Goal: Task Accomplishment & Management: Manage account settings

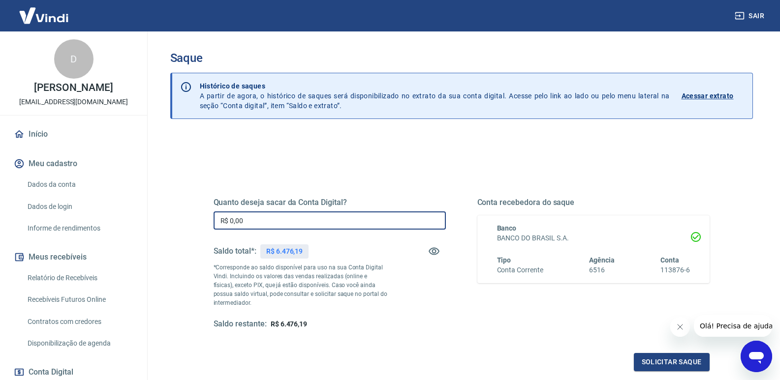
click at [269, 224] on input "R$ 0,00" at bounding box center [330, 221] width 232 height 18
type input "R$ 6.476,19"
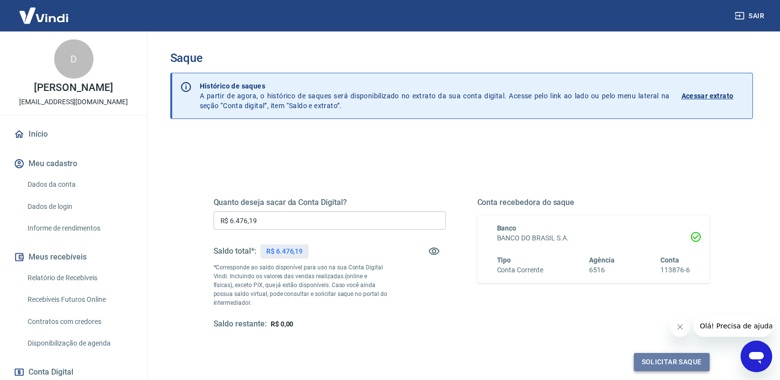
click at [671, 359] on button "Solicitar saque" at bounding box center [672, 362] width 76 height 18
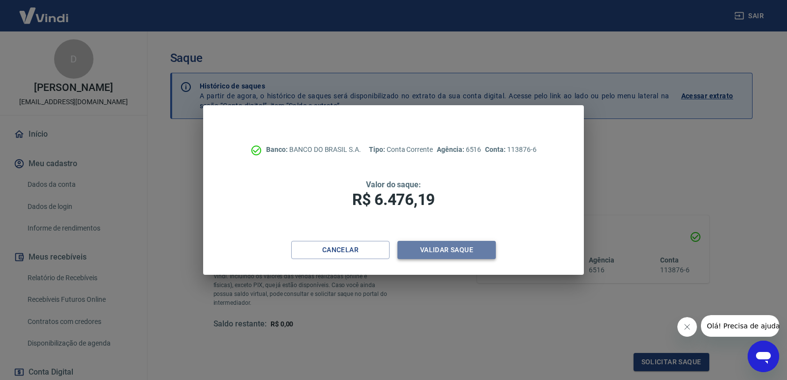
click at [432, 246] on button "Validar saque" at bounding box center [447, 250] width 98 height 18
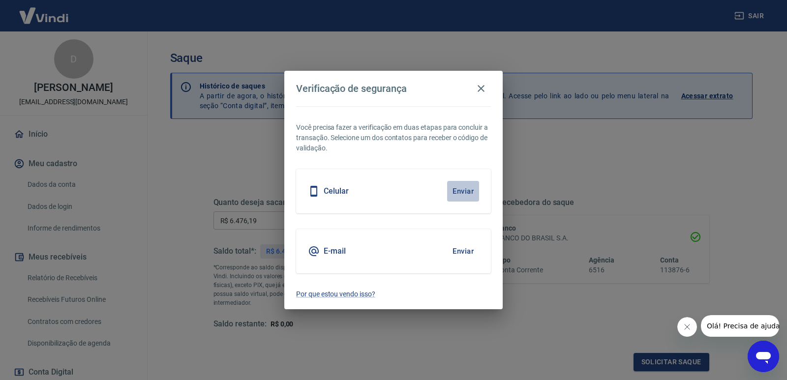
click at [466, 193] on button "Enviar" at bounding box center [463, 191] width 32 height 21
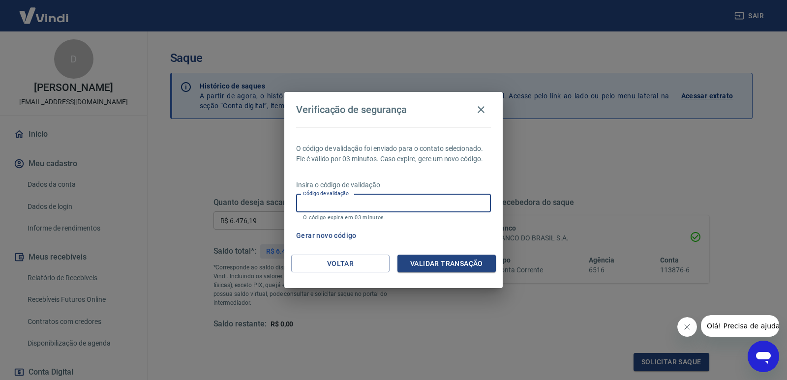
click at [346, 202] on input "Código de validação" at bounding box center [393, 203] width 195 height 18
click at [328, 200] on input "Código de validação" at bounding box center [393, 203] width 195 height 18
click at [750, 326] on span "Olá! Precisa de ajuda?" at bounding box center [745, 326] width 77 height 8
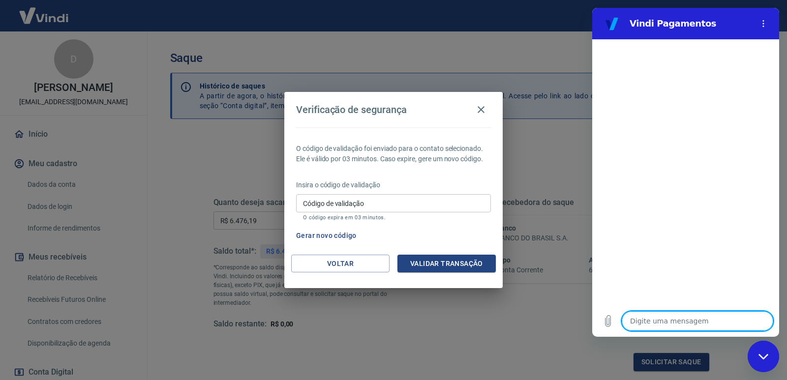
click at [641, 323] on textarea at bounding box center [698, 321] width 152 height 20
type textarea "B"
type textarea "x"
type textarea "Bo"
type textarea "x"
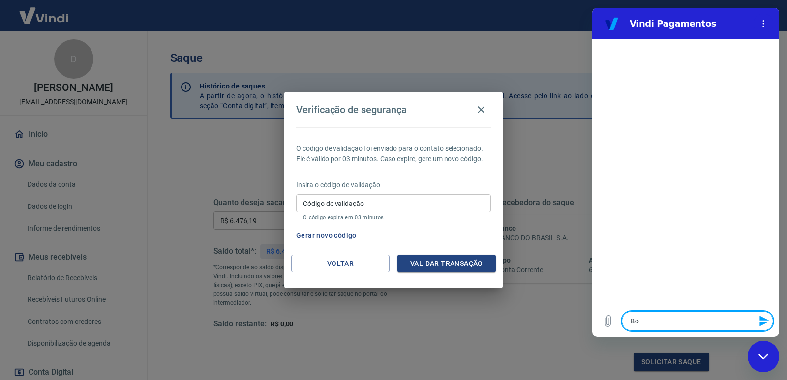
type textarea "Bom"
type textarea "x"
type textarea "Bom"
type textarea "x"
type textarea "Bom d"
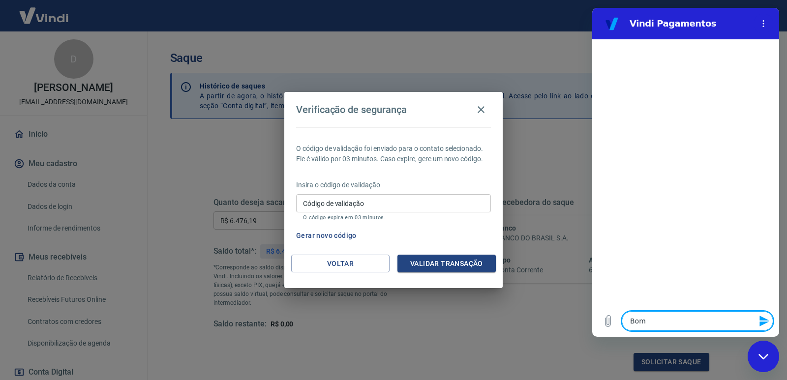
type textarea "x"
type textarea "Bom di"
type textarea "x"
type textarea "Bom dia"
type textarea "x"
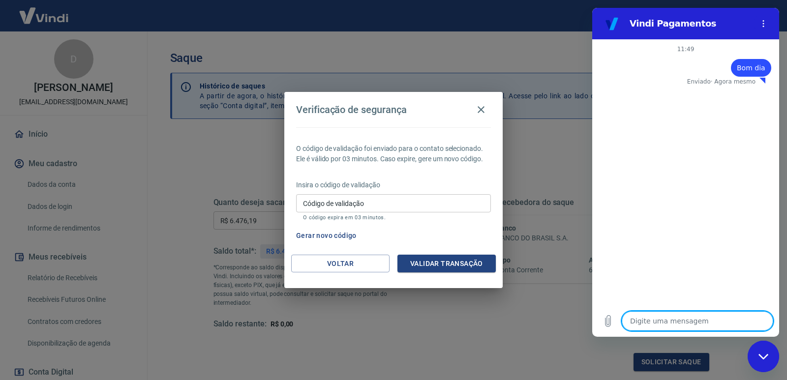
type textarea "x"
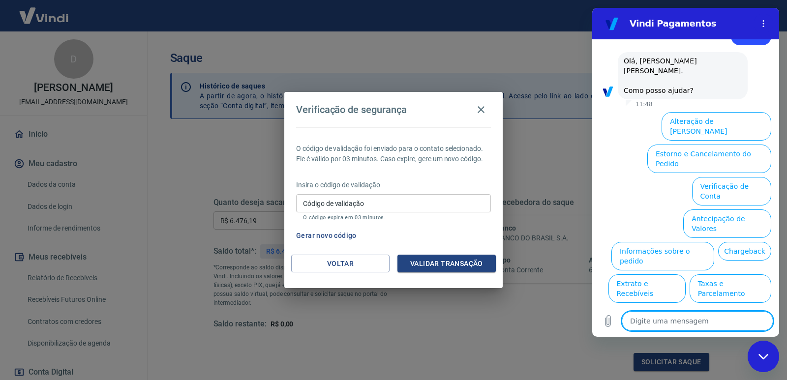
scroll to position [31, 0]
click at [673, 321] on textarea at bounding box center [698, 321] width 152 height 20
type textarea "V"
type textarea "x"
type textarea "Ve"
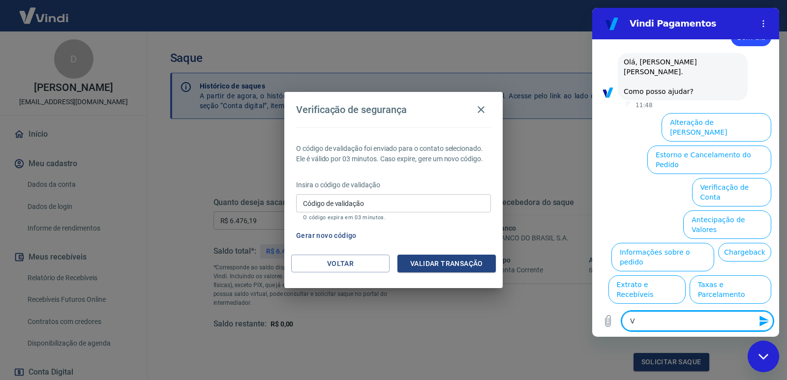
type textarea "x"
type textarea "Ver"
type textarea "x"
type textarea "Veri"
type textarea "x"
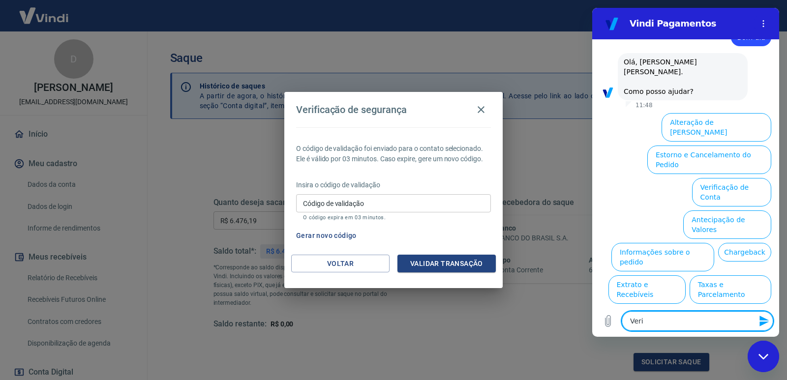
type textarea "Verif"
type textarea "x"
type textarea "Verifi"
type textarea "x"
type textarea "Verific"
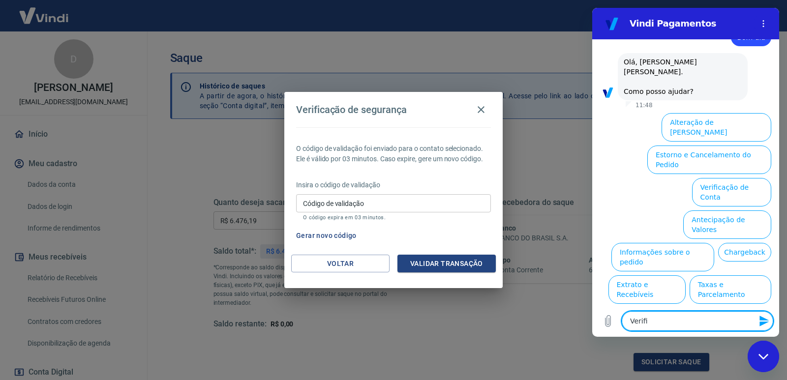
type textarea "x"
type textarea "Verifica"
type textarea "x"
type textarea "Verificaç"
type textarea "x"
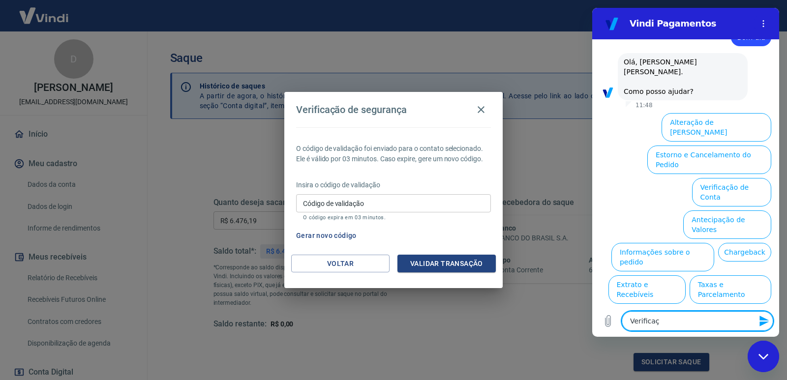
type textarea "Verificaça"
type textarea "x"
type textarea "Verificaçao"
type textarea "x"
type textarea "Verificaçao"
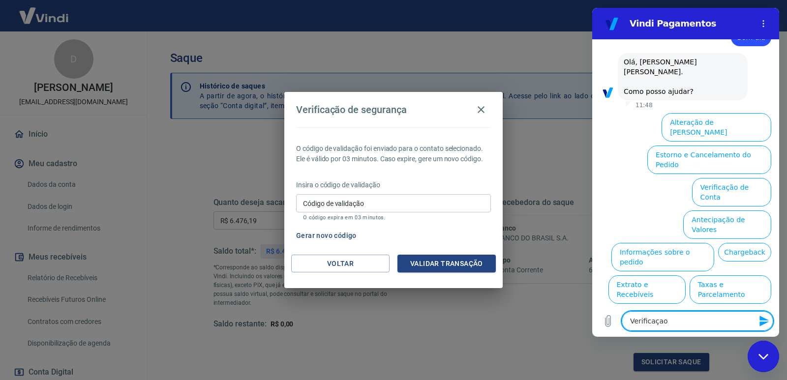
type textarea "x"
type textarea "Verificaçao d"
type textarea "x"
type textarea "Verificaçao de"
type textarea "x"
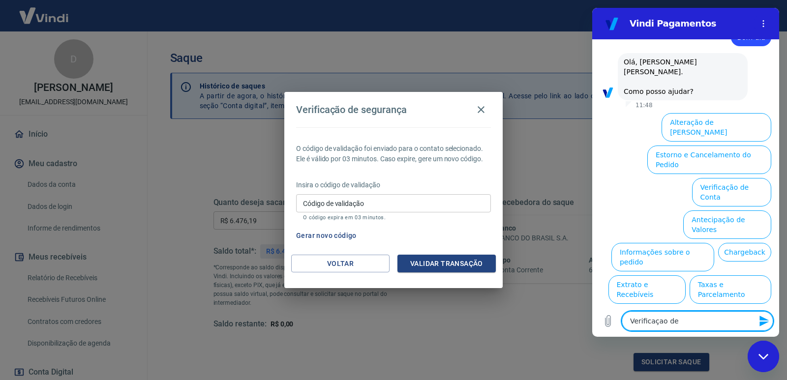
type textarea "Verificaçao de"
type textarea "x"
type textarea "Verificaçao de"
type textarea "x"
type textarea "Verificaçao d"
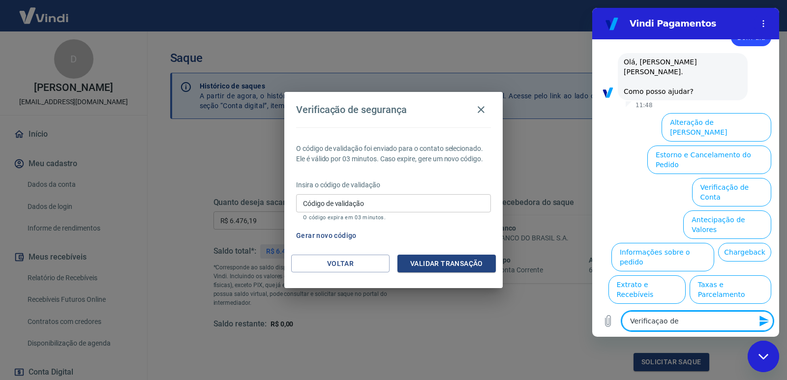
type textarea "x"
type textarea "Verificaçao"
type textarea "x"
type textarea "Verificaçao"
type textarea "x"
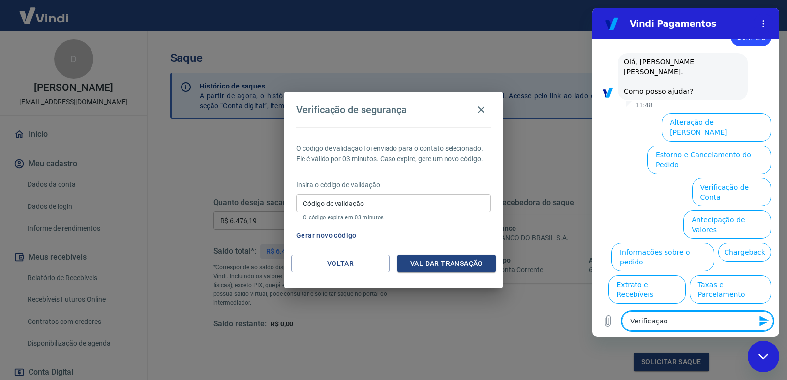
type textarea "Verificaça"
type textarea "x"
type textarea "Verificaç"
type textarea "x"
type textarea "Verificaçã"
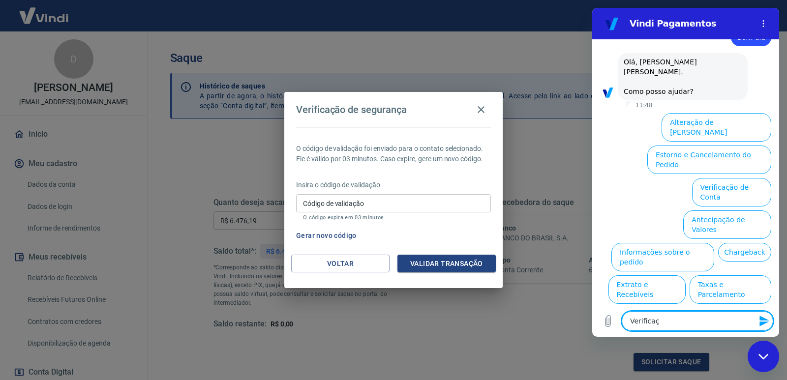
type textarea "x"
type textarea "Verificação"
type textarea "x"
type textarea "Verificação"
type textarea "x"
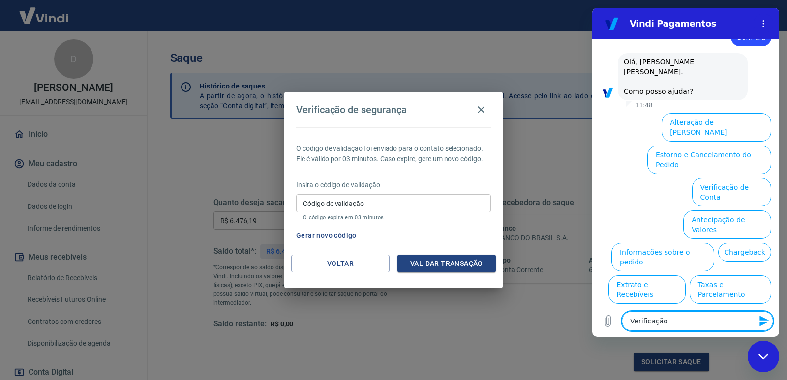
type textarea "Verificação d"
type textarea "x"
type textarea "Verificação de"
type textarea "x"
type textarea "Verificação de"
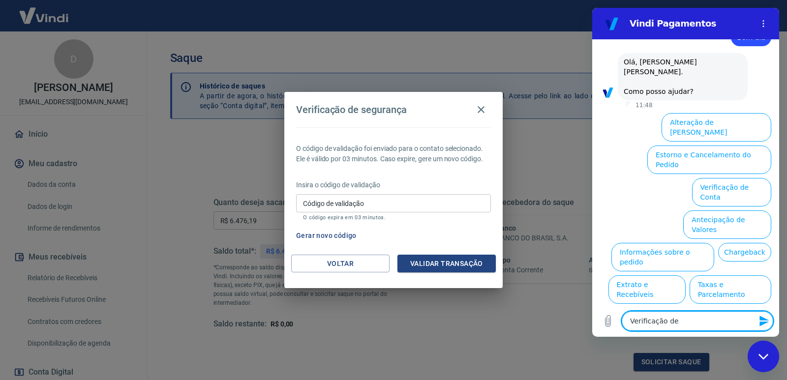
type textarea "x"
type textarea "Verificação de s"
type textarea "x"
type textarea "Verificação de se"
type textarea "x"
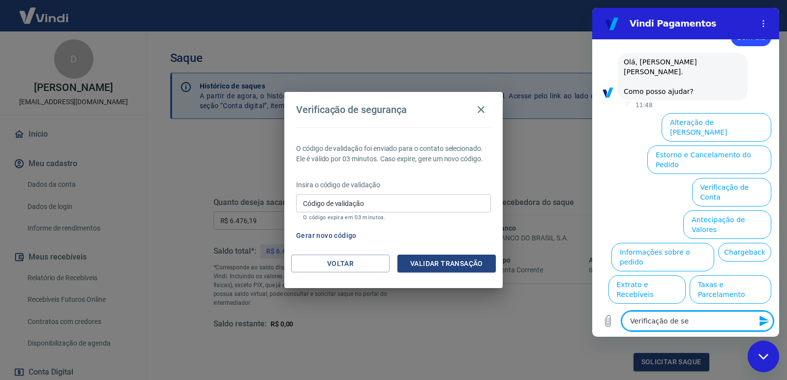
type textarea "Verificação de seg"
type textarea "x"
type textarea "Verificação de segu"
type textarea "x"
type textarea "Verificação de segur"
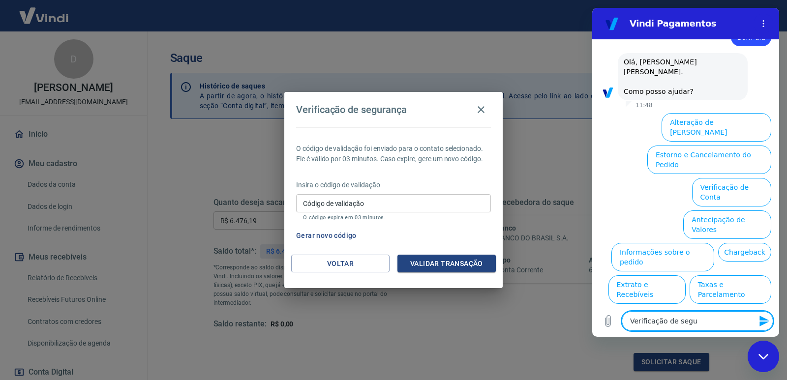
type textarea "x"
type textarea "Verificação de segura"
type textarea "x"
type textarea "Verificação de seguran"
type textarea "x"
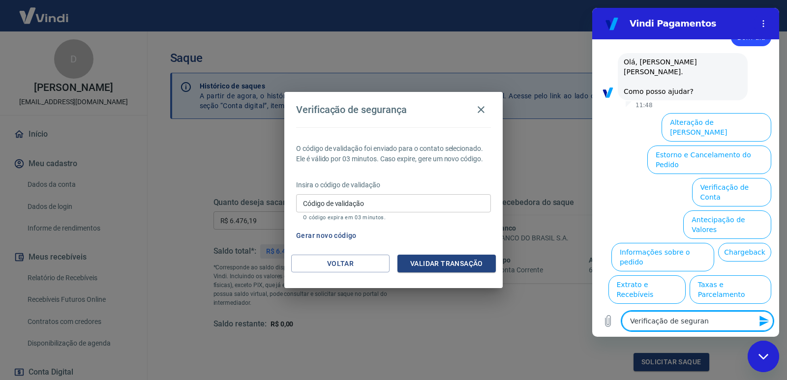
type textarea "Verificação de seguranç"
type textarea "x"
type textarea "Verificação de segurança"
type textarea "x"
type textarea "Verificação de segurança,"
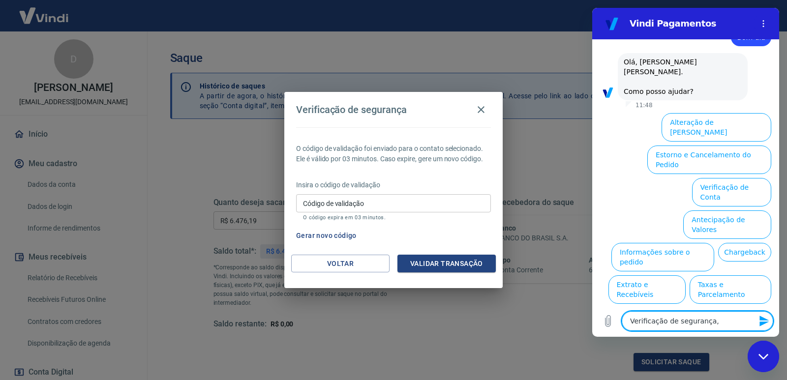
type textarea "x"
type textarea "Verificação de segurança,"
type textarea "x"
type textarea "Verificação de segurança, e"
type textarea "x"
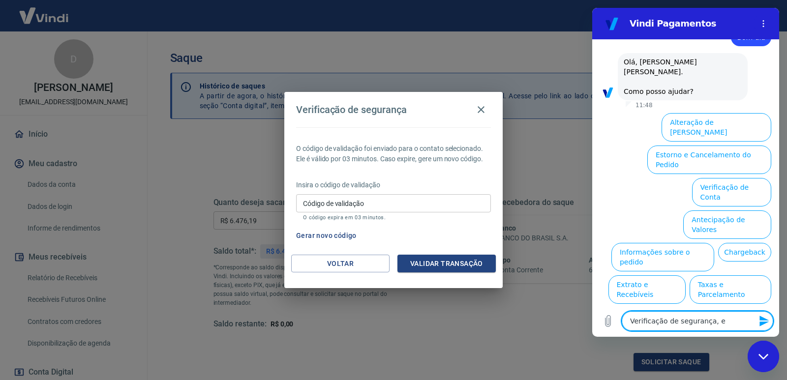
type textarea "Verificação de segurança, es"
type textarea "x"
type textarea "Verificação de segurança, est"
type textarea "x"
type textarea "Verificação de segurança, esto"
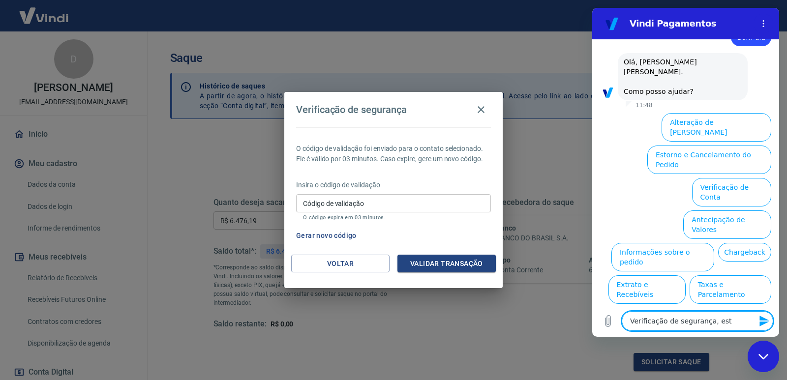
type textarea "x"
type textarea "Verificação de segurança, estou"
type textarea "x"
type textarea "Verificação de segurança, estou"
type textarea "x"
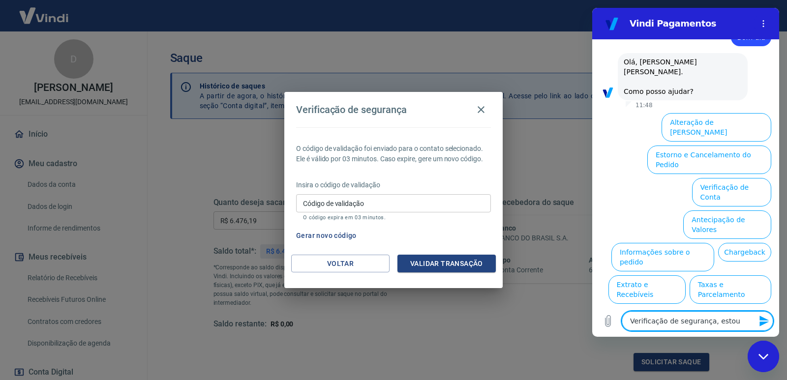
type textarea "Verificação de segurança, estou v"
type textarea "x"
type textarea "Verificação de segurança, estou va"
type textarea "x"
type textarea "Verificação de segurança, estou val"
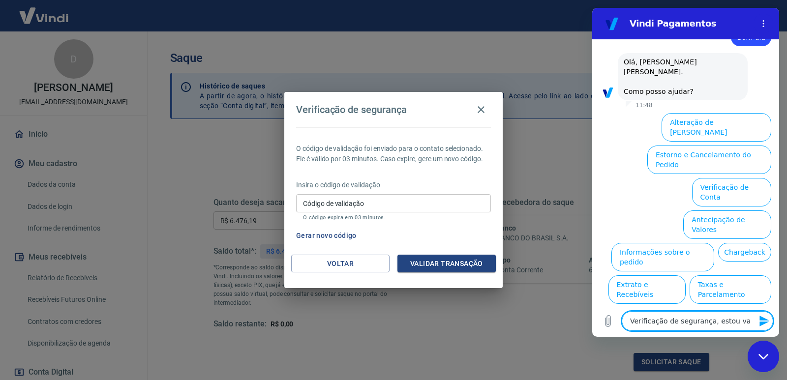
type textarea "x"
type textarea "Verificação de segurança, estou vali"
type textarea "x"
type textarea "Verificação de segurança, estou valid"
type textarea "x"
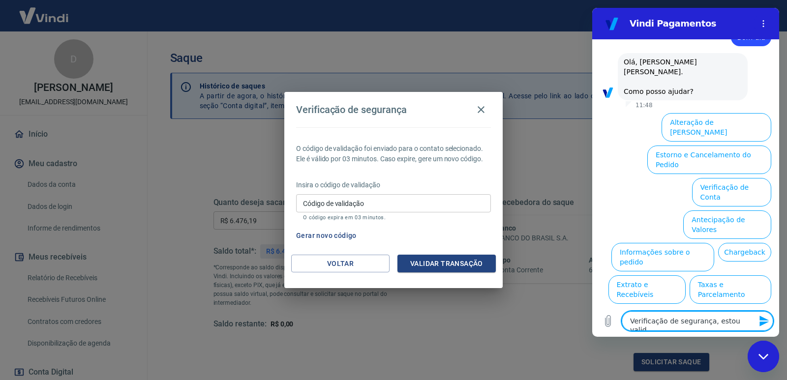
type textarea "Verificação de segurança, estou valida"
type textarea "x"
type textarea "Verificação de segurança, estou validan"
type textarea "x"
type textarea "Verificação de segurança, estou validand"
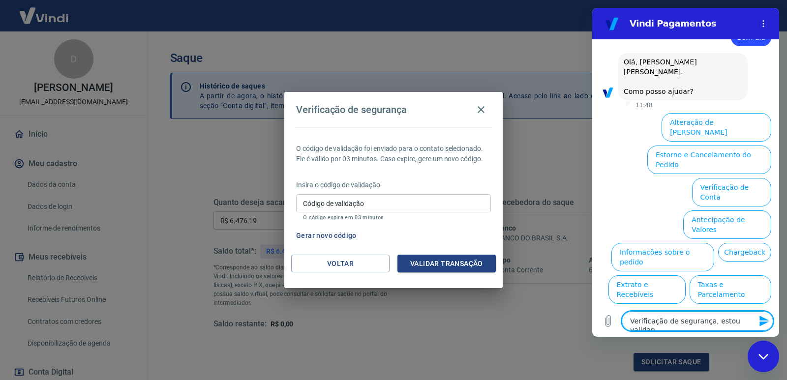
type textarea "x"
type textarea "Verificação de segurança, estou validando"
type textarea "x"
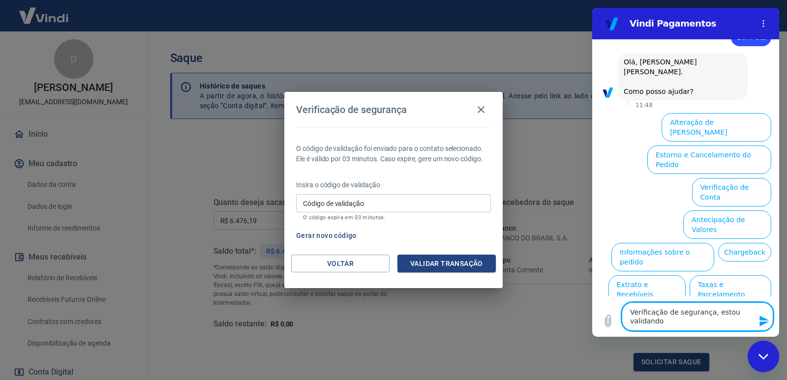
scroll to position [31, 0]
type textarea "Verificação de segurança, estou validando"
type textarea "x"
type textarea "Verificação de segurança, estou validando a"
type textarea "x"
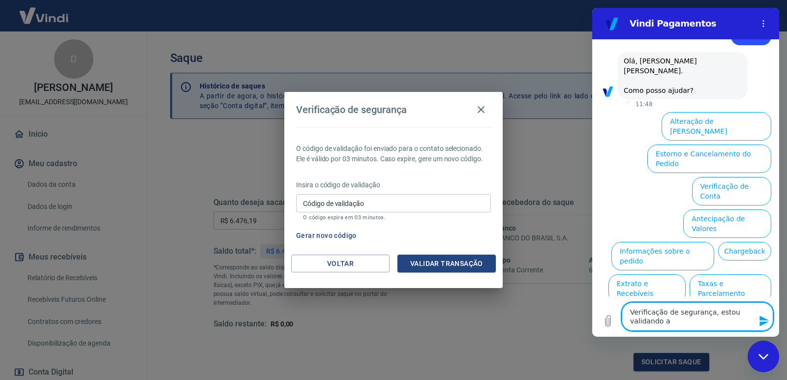
type textarea "Verificação de segurança, estou validando a"
type textarea "x"
type textarea "Verificação de segurança, estou validando a t"
type textarea "x"
type textarea "Verificação de segurança, estou validando a tr"
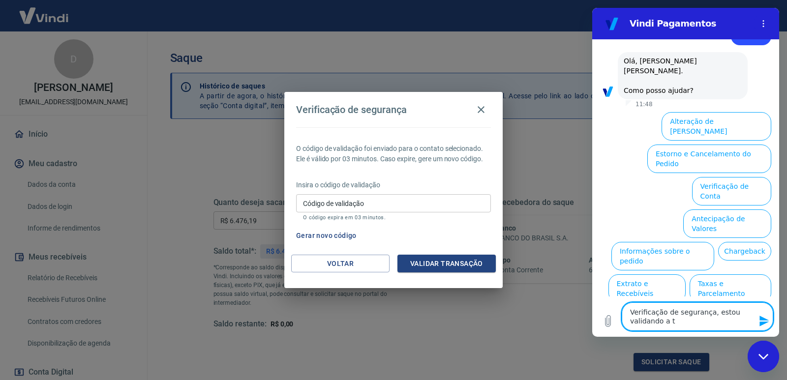
type textarea "x"
type textarea "Verificação de segurança, estou validando a tra"
type textarea "x"
type textarea "Verificação de segurança, estou validando a tran"
type textarea "x"
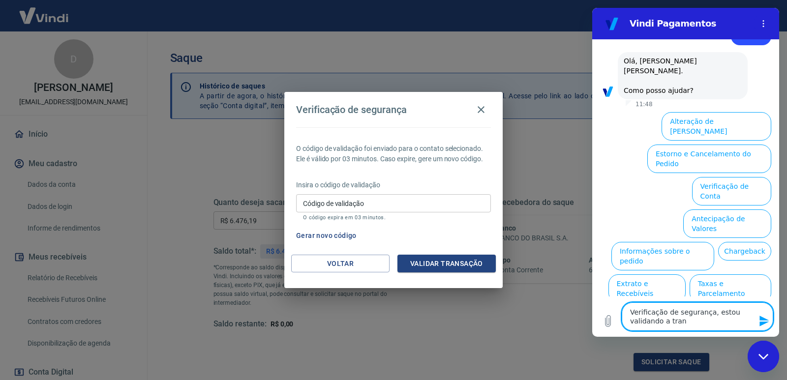
type textarea "Verificação de segurança, estou validando a trans"
type textarea "x"
type textarea "Verificação de segurança, estou validando a transa"
type textarea "x"
type textarea "Verificação de segurança, estou validando a transaç"
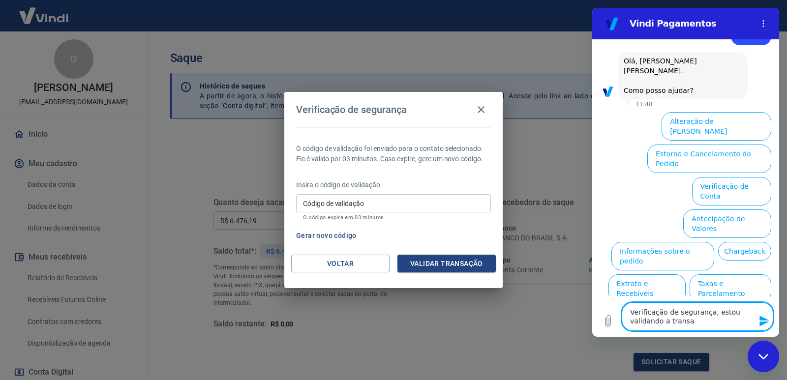
type textarea "x"
type textarea "Verificação de segurança, estou validando a transaçã"
type textarea "x"
type textarea "Verificação de segurança, estou validando a transação"
type textarea "x"
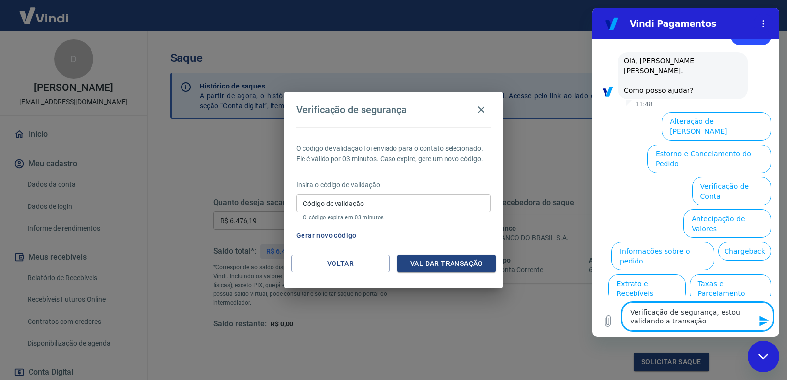
type textarea "Verificação de segurança, estou validando a transação"
type textarea "x"
type textarea "Verificação de segurança, estou validando a transação e"
type textarea "x"
type textarea "Verificação de segurança, estou validando a transação e"
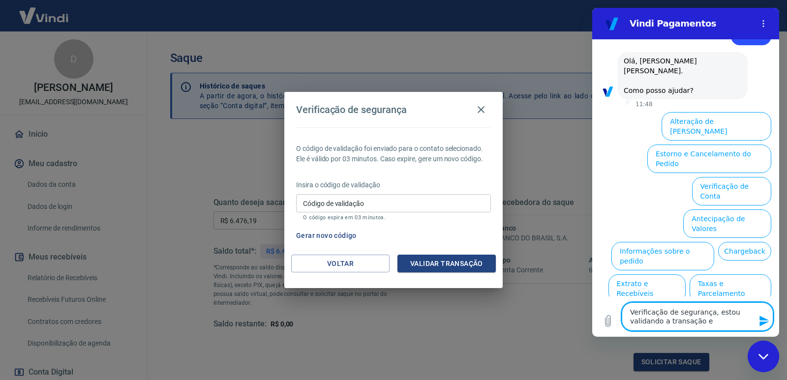
type textarea "x"
type textarea "Verificação de segurança, estou validando a transação e n"
type textarea "x"
type textarea "Verificação de segurança, estou validando a transação e nã"
type textarea "x"
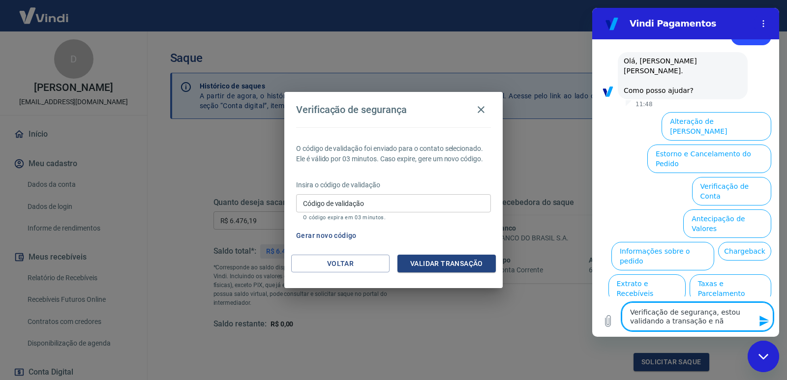
type textarea "Verificação de segurança, estou validando a transação e não"
type textarea "x"
type textarea "Verificação de segurança, estou validando a transação e não"
type textarea "x"
type textarea "Verificação de segurança, estou validando a transação e não r"
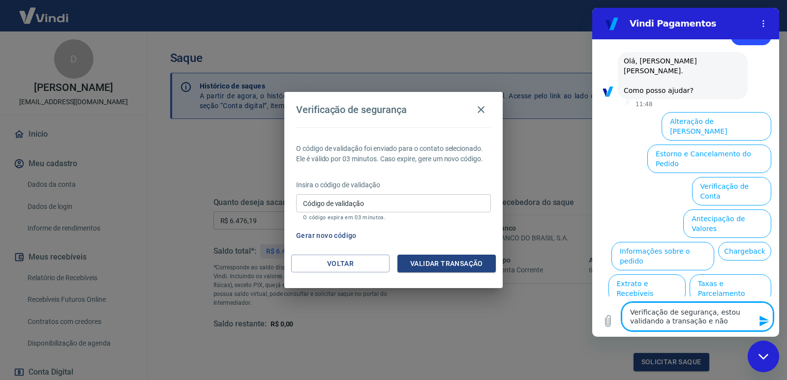
type textarea "x"
type textarea "Verificação de segurança, estou validando a transação e não re"
type textarea "x"
type textarea "Verificação de segurança, estou validando a transação e não rec"
type textarea "x"
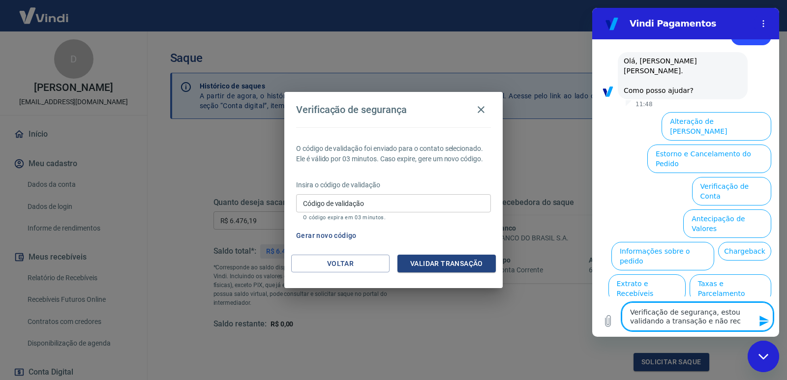
type textarea "Verificação de segurança, estou validando a transação e não rece"
type textarea "x"
type textarea "Verificação de segurança, estou validando a transação e não receb"
type textarea "x"
type textarea "Verificação de segurança, estou validando a transação e não recebo"
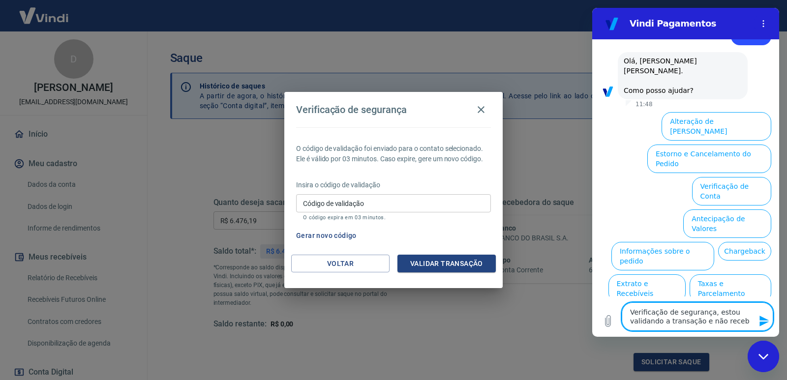
type textarea "x"
type textarea "Verificação de segurança, estou validando a transação e não recebo"
type textarea "x"
type textarea "Verificação de segurança, estou validando a transação e não recebo o"
type textarea "x"
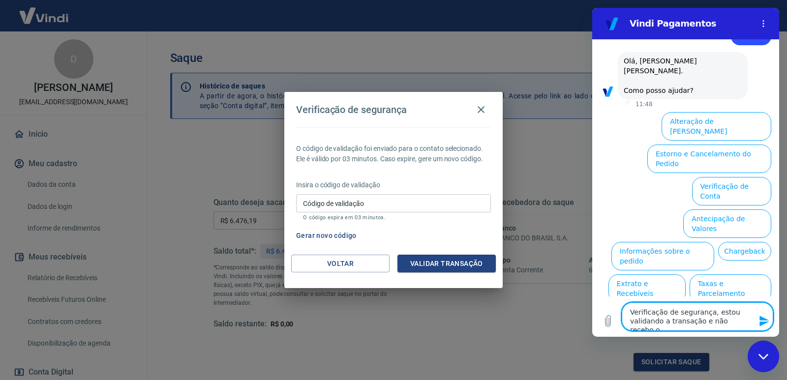
type textarea "Verificação de segurança, estou validando a transação e não recebo o"
type textarea "x"
type textarea "Verificação de segurança, estou validando a transação e não recebo o c"
type textarea "x"
type textarea "Verificação de segurança, estou validando a transação e não recebo o có"
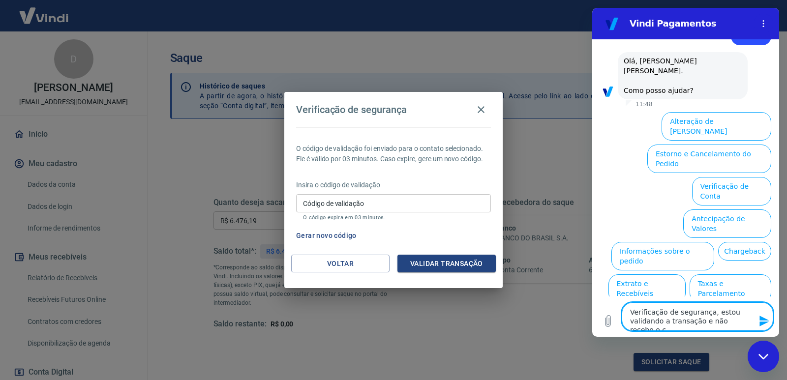
type textarea "x"
type textarea "Verificação de segurança, estou validando a transação e não recebo o cód"
type textarea "x"
type textarea "Verificação de segurança, estou validando a transação e não recebo o códi"
type textarea "x"
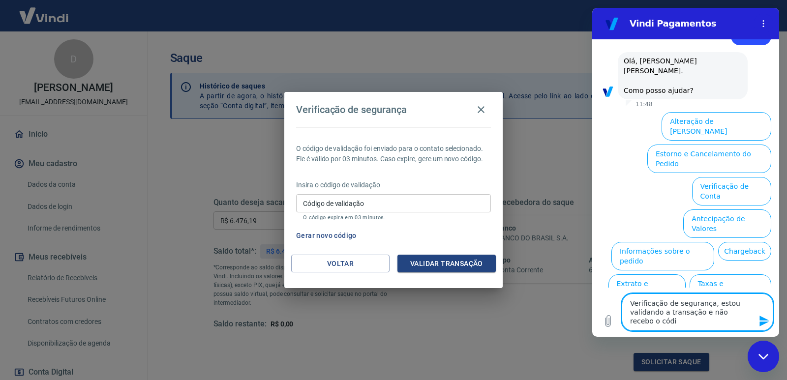
type textarea "Verificação de segurança, estou validando a transação e não recebo o códig"
type textarea "x"
type textarea "Verificação de segurança, estou validando a transação e não recebo o código"
type textarea "x"
type textarea "Verificação de segurança, estou validando a transação e não recebo o código"
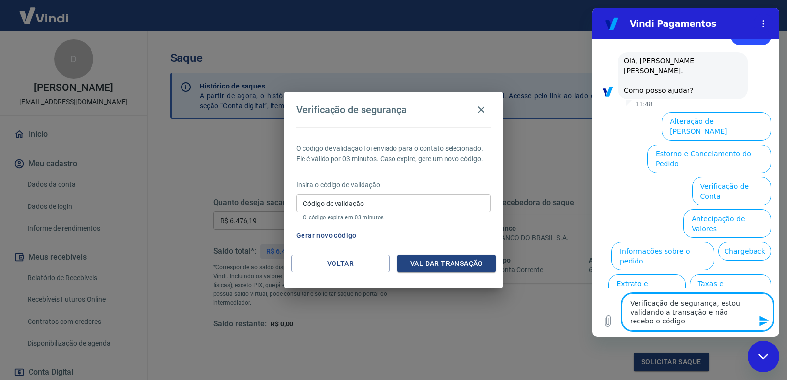
type textarea "x"
type textarea "Verificação de segurança, estou validando a transação e não recebo o código d"
type textarea "x"
type textarea "Verificação de segurança, estou validando a transação e não recebo o código de"
type textarea "x"
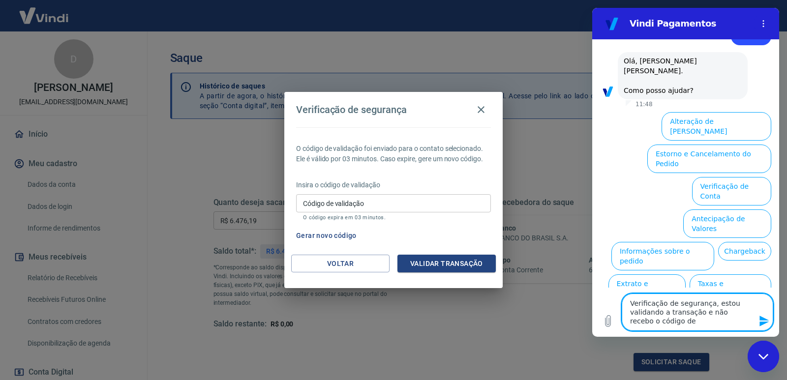
type textarea "Verificação de segurança, estou validando a transação e não recebo o código de"
type textarea "x"
type textarea "Verificação de segurança, estou validando a transação e não recebo o código de v"
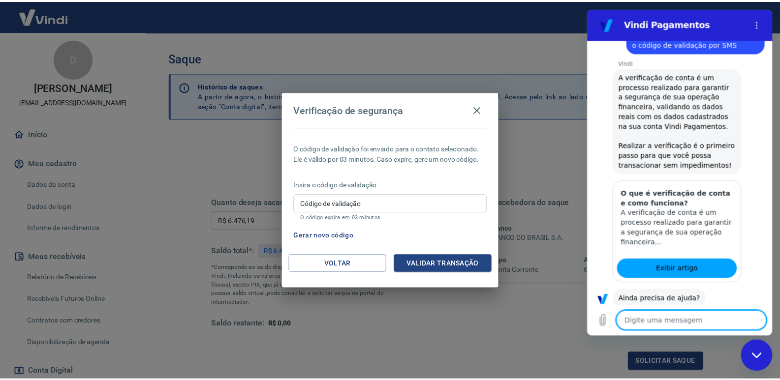
scroll to position [98, 0]
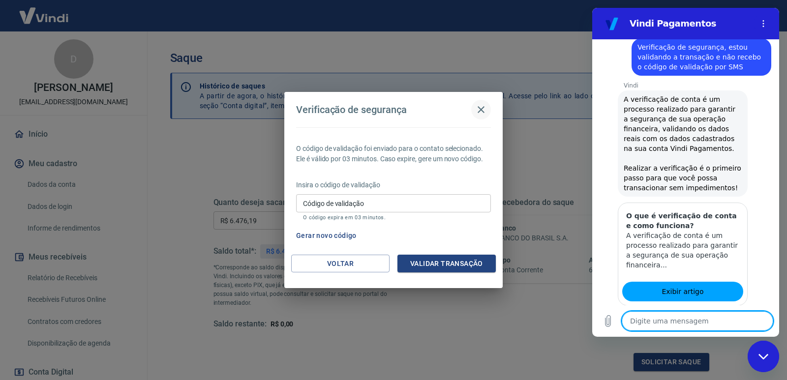
click at [481, 109] on icon "button" at bounding box center [481, 109] width 7 height 7
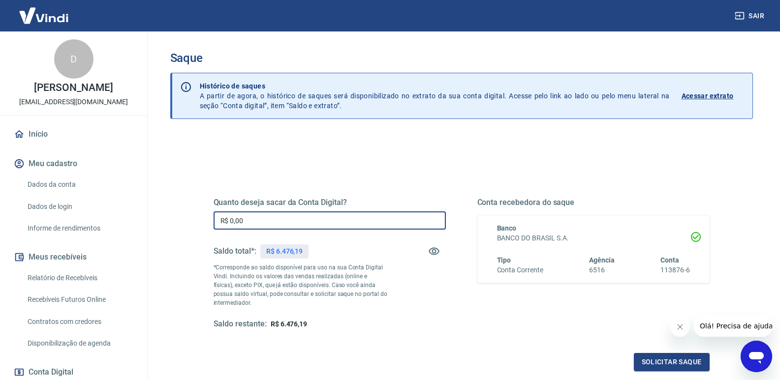
click at [279, 220] on input "R$ 0,00" at bounding box center [330, 221] width 232 height 18
type input "R$ 6.476,19"
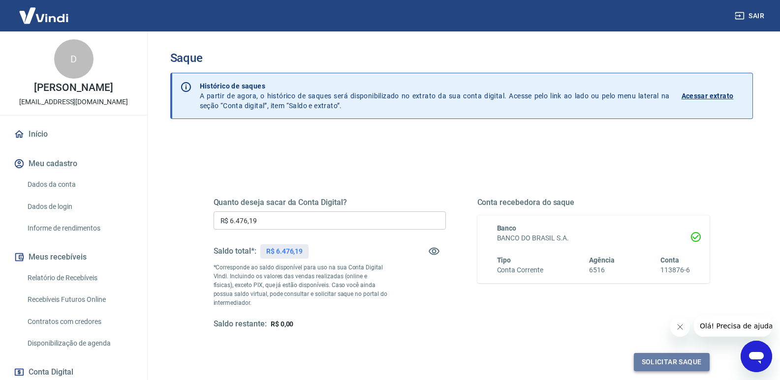
click at [673, 366] on button "Solicitar saque" at bounding box center [672, 362] width 76 height 18
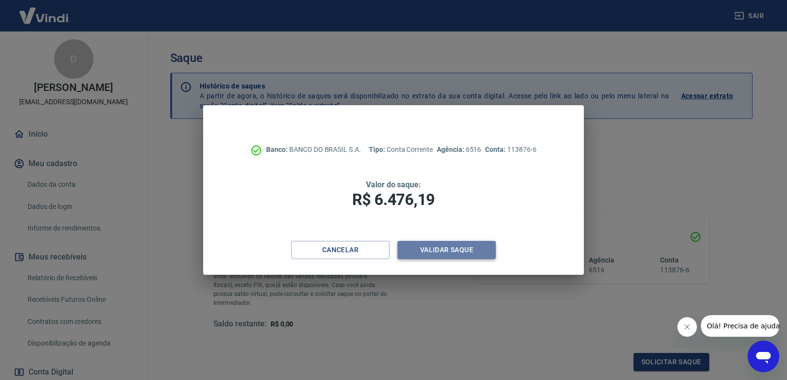
click at [437, 252] on button "Validar saque" at bounding box center [447, 250] width 98 height 18
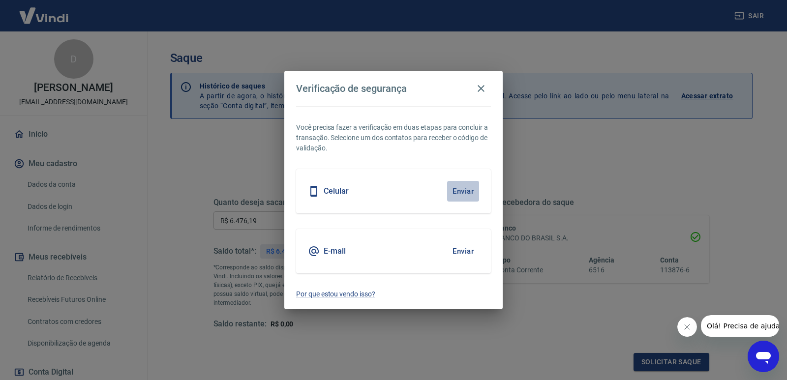
click at [460, 190] on button "Enviar" at bounding box center [463, 191] width 32 height 21
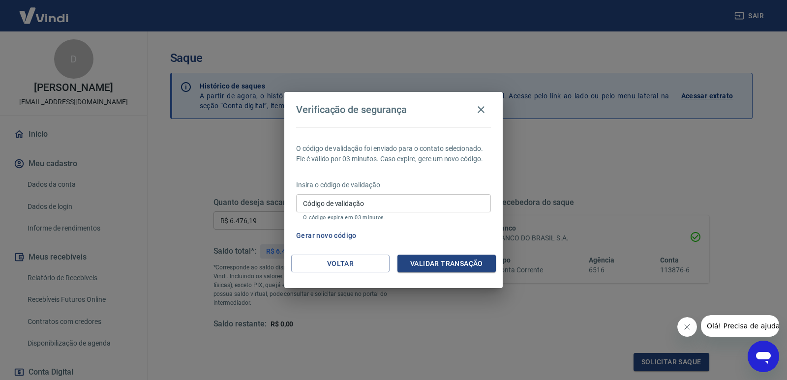
click at [727, 331] on button "Olá! Precisa de ajuda?" at bounding box center [745, 326] width 89 height 22
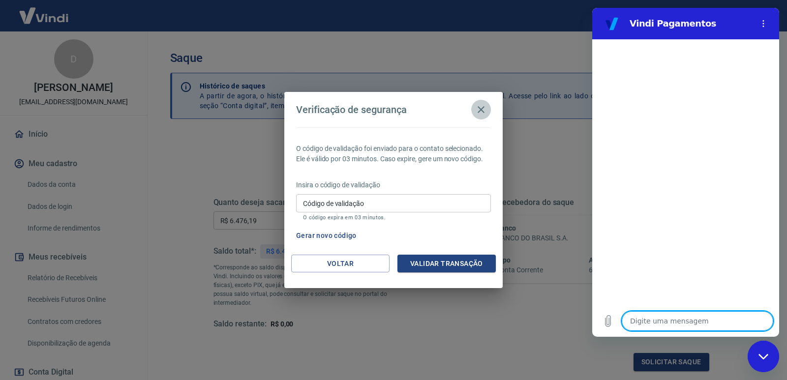
click at [478, 109] on icon "button" at bounding box center [481, 110] width 12 height 12
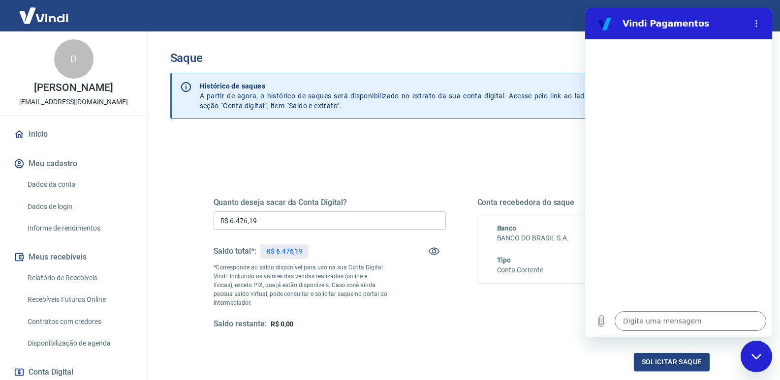
click at [766, 358] on div "Fechar janela de mensagens" at bounding box center [757, 357] width 30 height 30
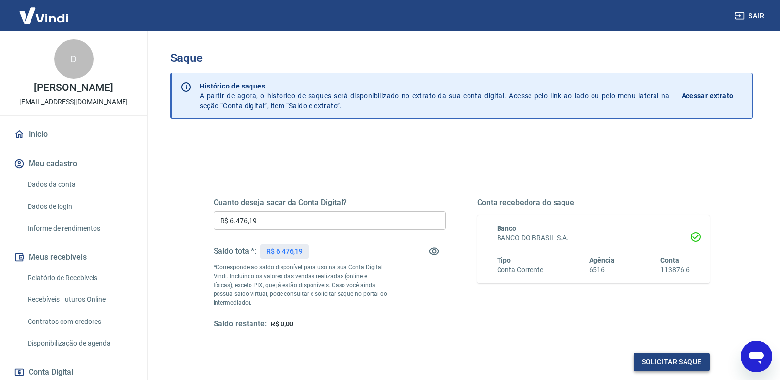
click at [680, 368] on button "Solicitar saque" at bounding box center [672, 362] width 76 height 18
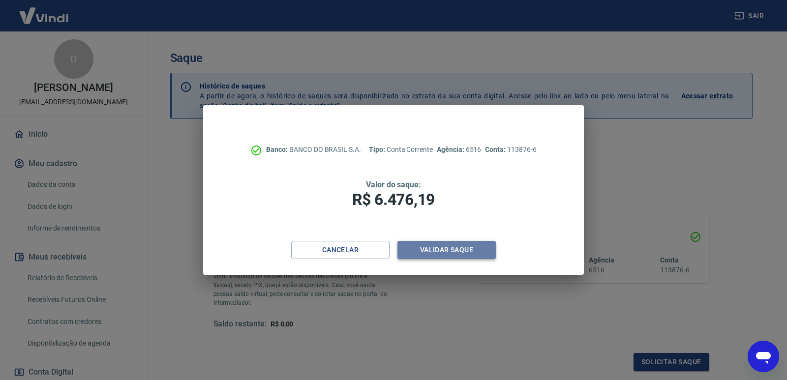
click at [448, 252] on button "Validar saque" at bounding box center [447, 250] width 98 height 18
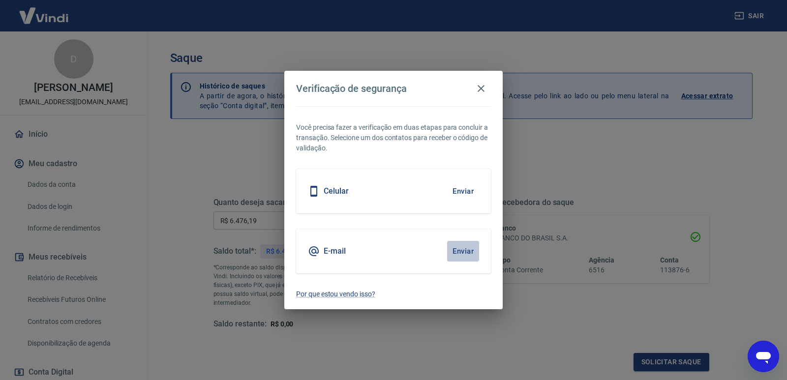
click at [466, 249] on button "Enviar" at bounding box center [463, 251] width 32 height 21
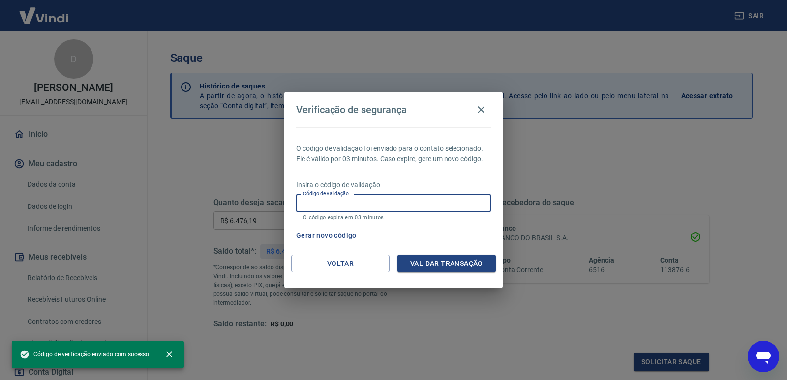
click at [306, 200] on input "Código de validação" at bounding box center [393, 203] width 195 height 18
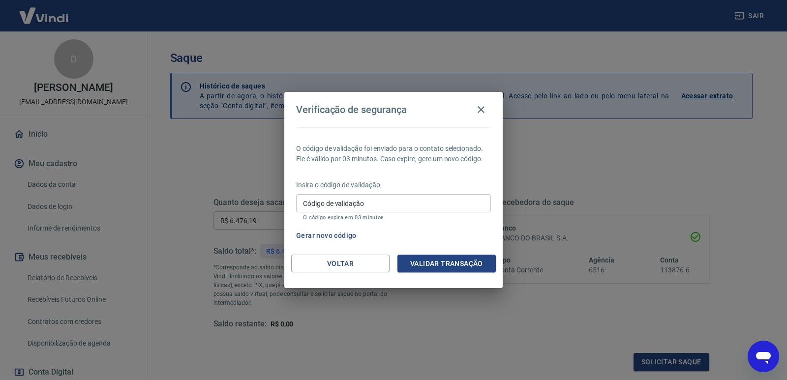
click at [764, 354] on icon "Abrir janela de mensagens" at bounding box center [763, 358] width 15 height 12
type textarea "x"
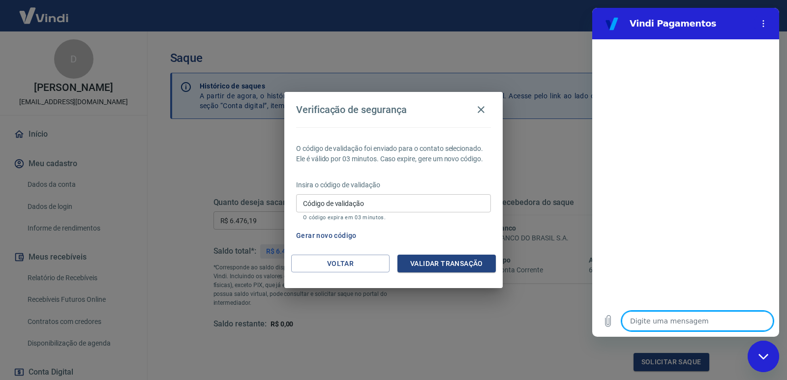
click at [649, 323] on textarea at bounding box center [698, 321] width 152 height 20
type textarea "b"
type textarea "x"
type textarea "bO"
type textarea "x"
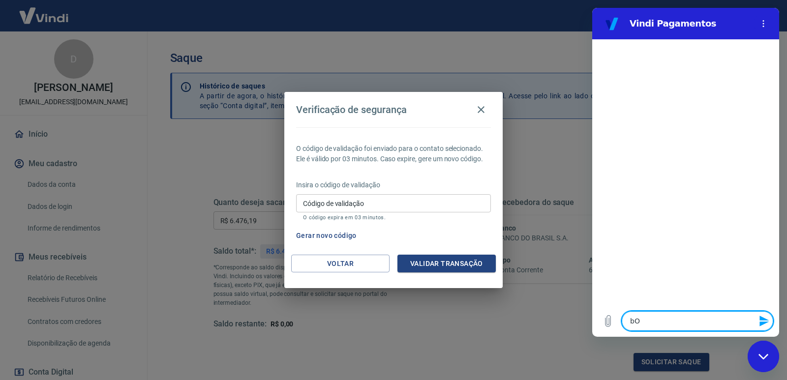
type textarea "bOM"
type textarea "x"
type textarea "bOM"
type textarea "x"
type textarea "bOM D"
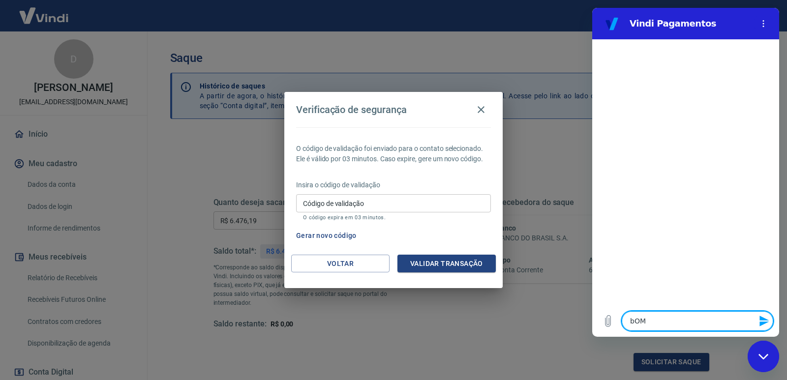
type textarea "x"
type textarea "bOM DI"
type textarea "x"
type textarea "bOM DIA"
type textarea "x"
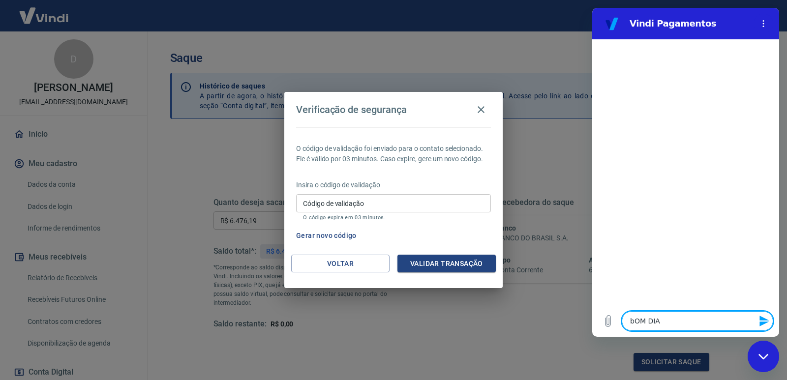
type textarea "bOM DIA,"
type textarea "x"
type textarea "bOM DIA"
type textarea "x"
type textarea "bOM D"
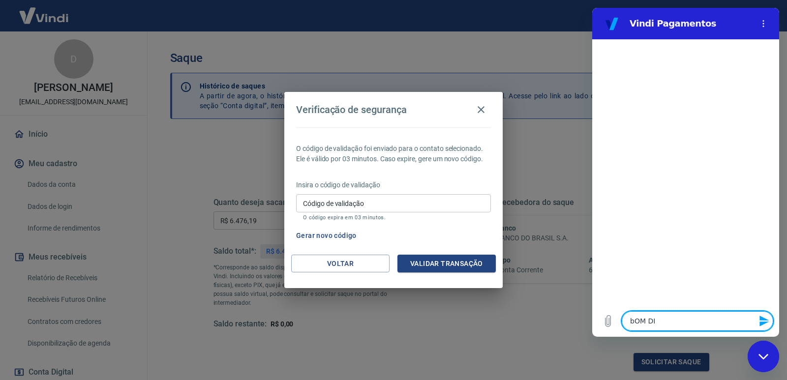
type textarea "x"
type textarea "bOM"
type textarea "x"
type textarea "bOM"
type textarea "x"
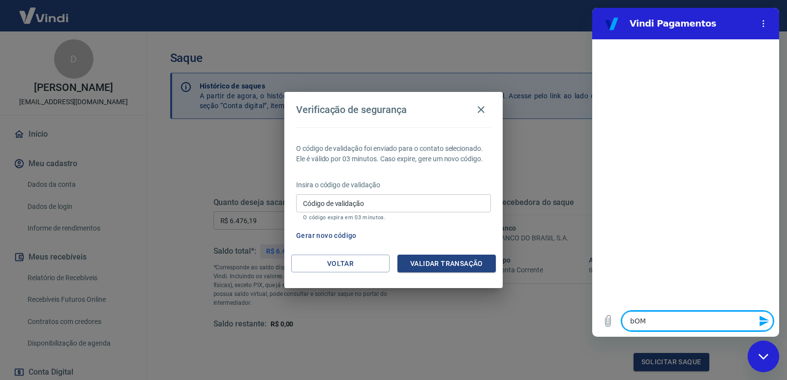
type textarea "bO"
type textarea "x"
type textarea "b"
type textarea "x"
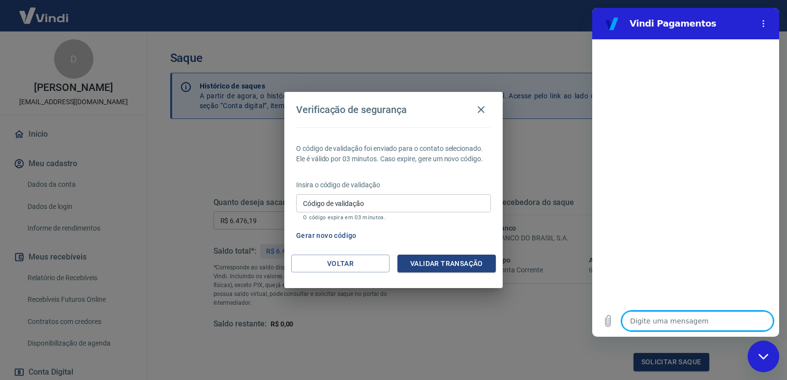
type textarea "B"
type textarea "x"
type textarea "Bo"
type textarea "x"
type textarea "Bom"
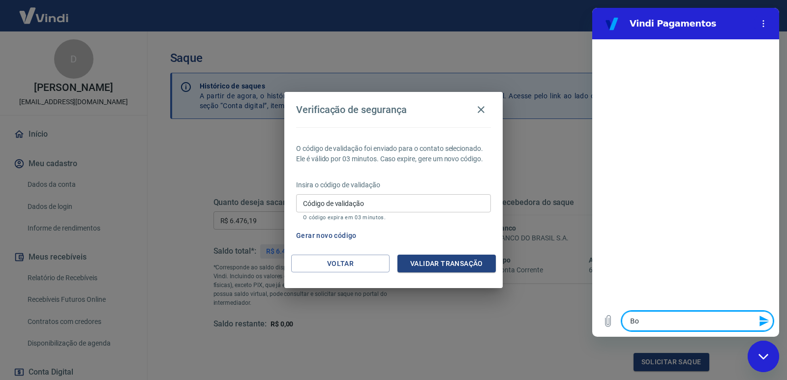
type textarea "x"
type textarea "Bom"
type textarea "x"
type textarea "Bom d"
type textarea "x"
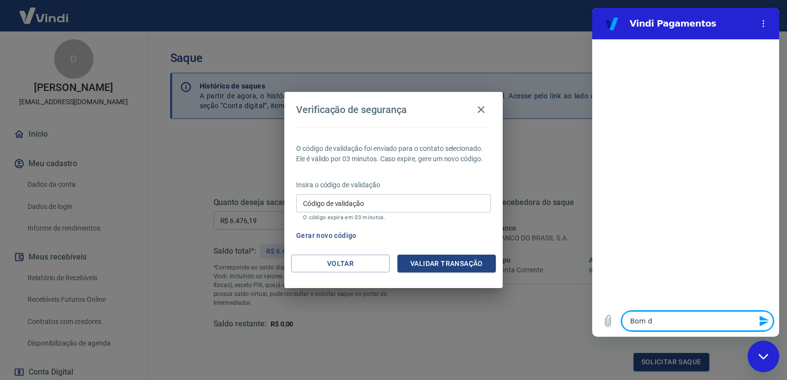
type textarea "Bom di"
type textarea "x"
type textarea "Bom dia"
type textarea "x"
type textarea "Bom dia,"
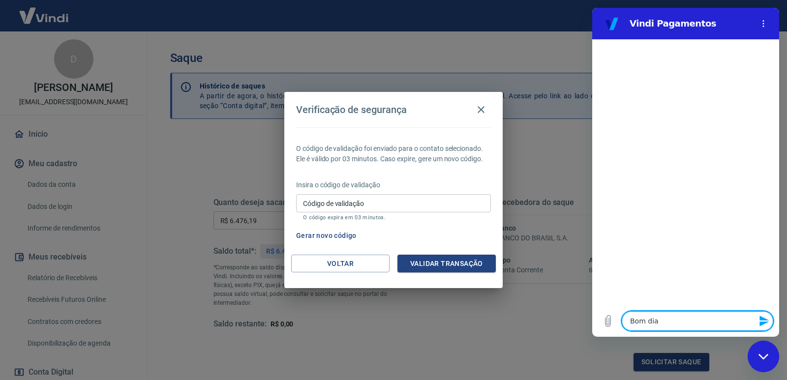
type textarea "x"
type textarea "n"
type textarea "x"
type textarea "nã"
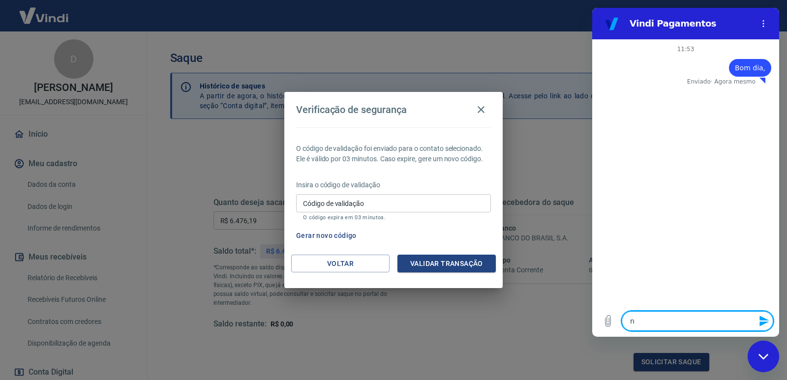
type textarea "x"
type textarea "não"
type textarea "x"
type textarea "não"
type textarea "x"
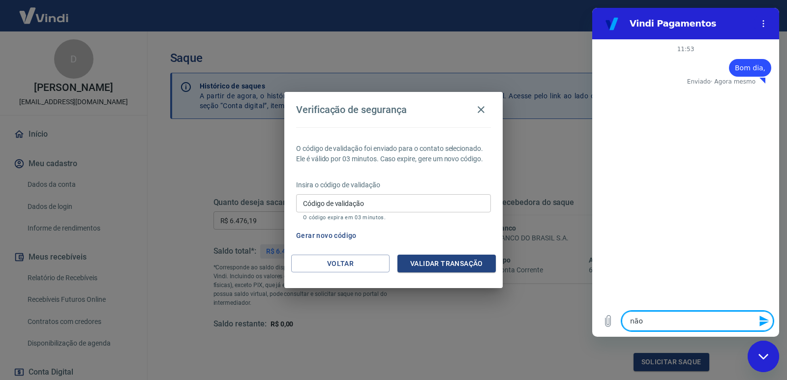
type textarea "não e"
type textarea "x"
type textarea "não es"
type textarea "x"
type textarea "não est"
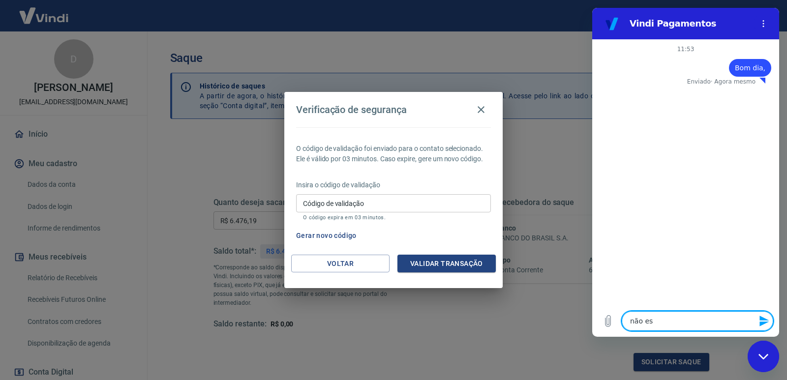
type textarea "x"
type textarea "não esto"
type textarea "x"
type textarea "não estou"
type textarea "x"
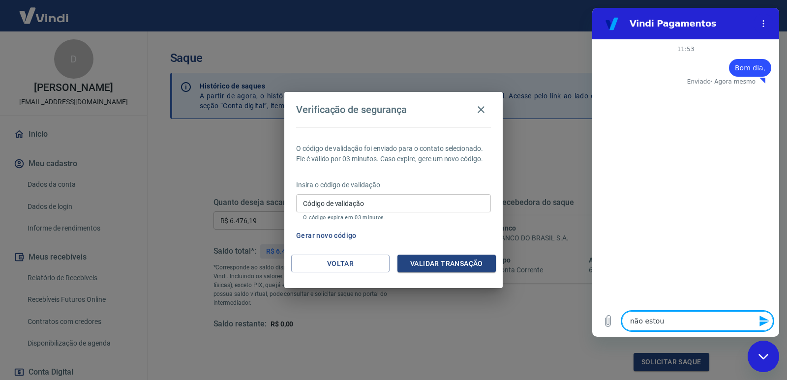
type textarea "não estou"
type textarea "x"
type textarea "não estou r"
type textarea "x"
type textarea "não estou re"
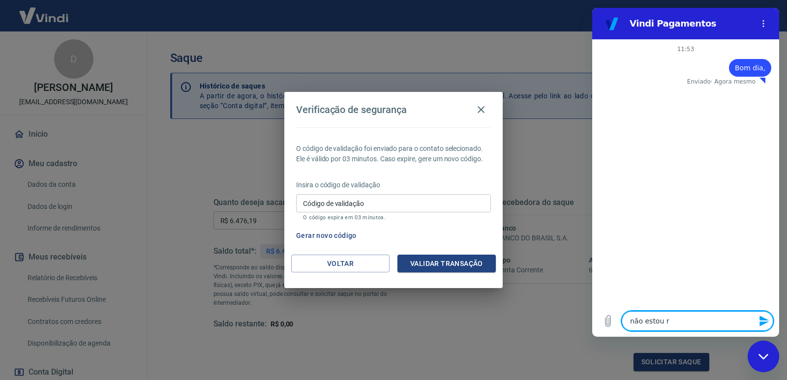
type textarea "x"
type textarea "não estou rec"
type textarea "x"
type textarea "não estou rece"
type textarea "x"
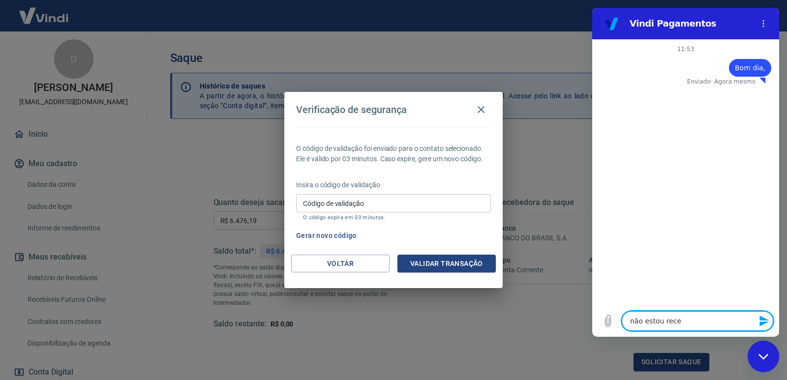
type textarea "não estou receb"
type textarea "x"
type textarea "não estou recebe"
type textarea "x"
type textarea "não estou receben"
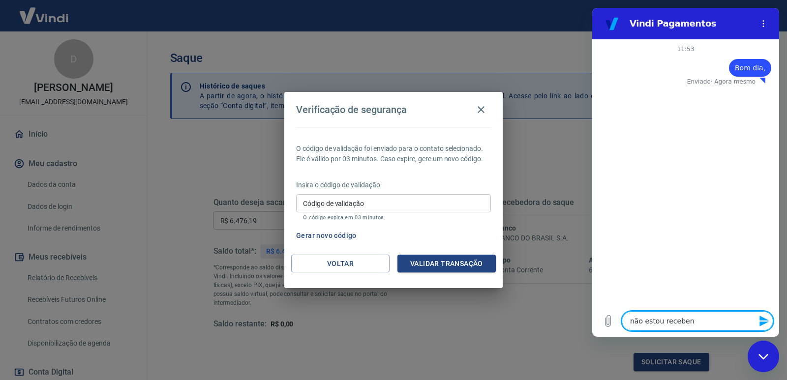
type textarea "x"
type textarea "não estou recebend"
type textarea "x"
type textarea "não estou recebendo"
type textarea "x"
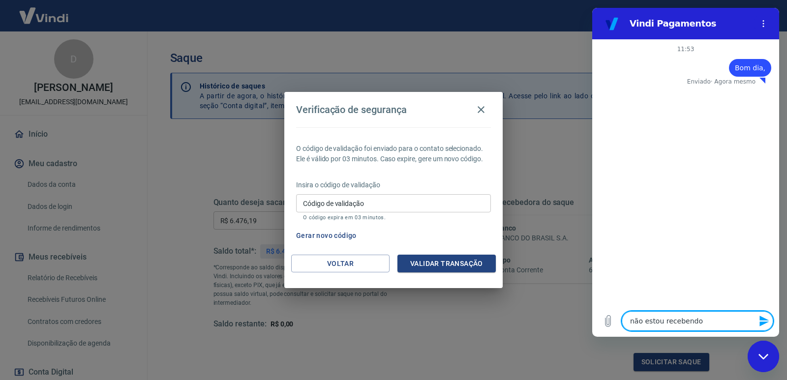
type textarea "não estou recebendo"
type textarea "x"
type textarea "não estou recebendo o"
type textarea "x"
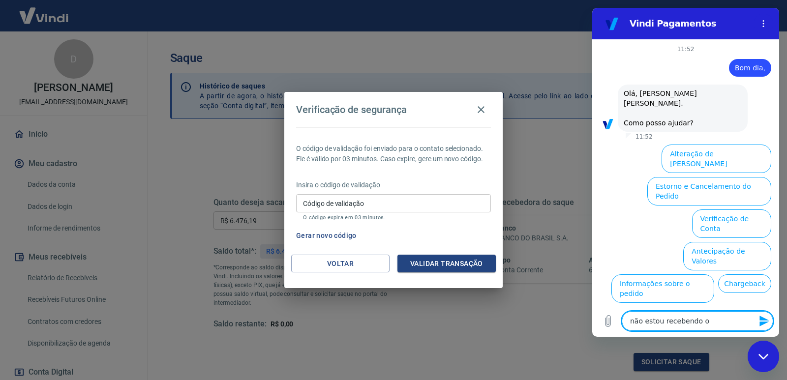
type textarea "não estou recebendo o"
type textarea "x"
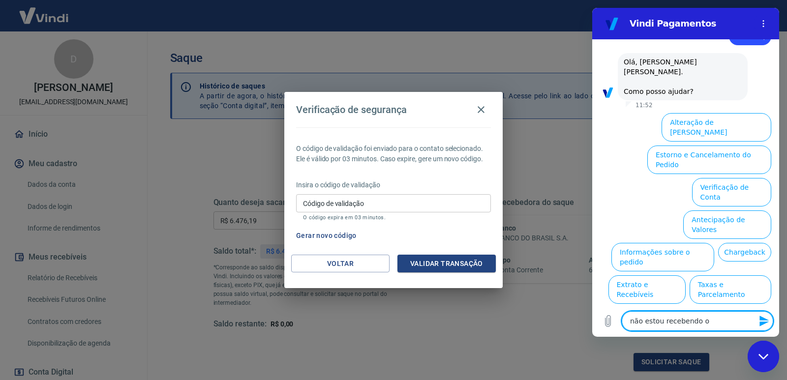
type textarea "não estou recebendo o c"
type textarea "x"
type textarea "não estou recebendo o có"
type textarea "x"
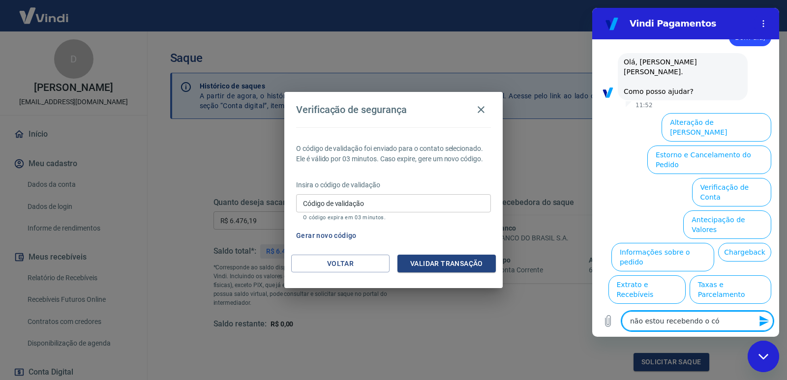
type textarea "não estou recebendo o cód"
type textarea "x"
type textarea "não estou recebendo o códi"
type textarea "x"
type textarea "não estou recebendo o códig"
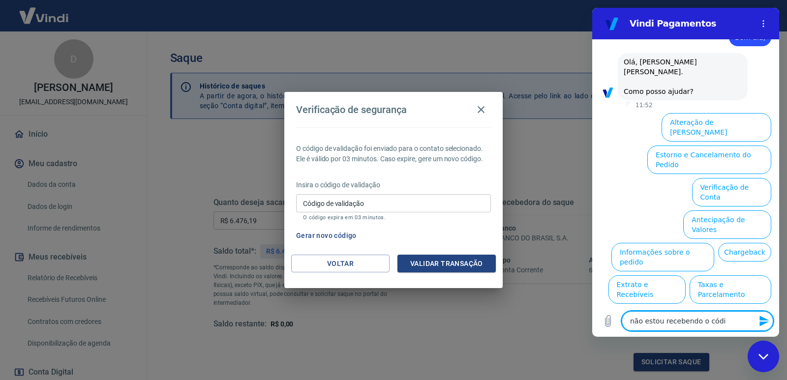
type textarea "x"
type textarea "não estou recebendo o código"
type textarea "x"
type textarea "não estou recebendo o código"
type textarea "x"
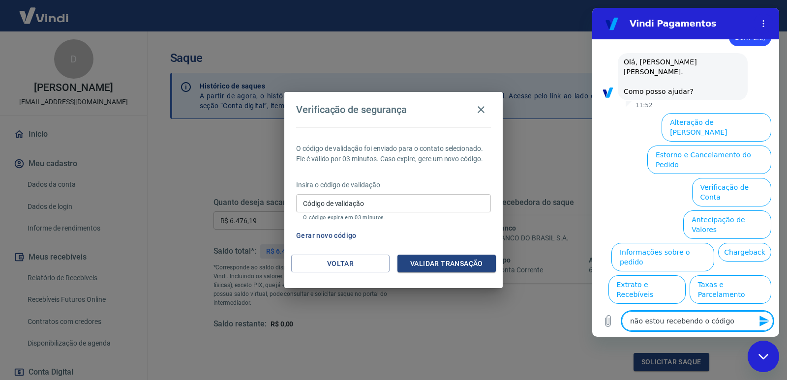
type textarea "não estou recebendo o código d"
type textarea "x"
type textarea "não estou recebendo o código de"
type textarea "x"
type textarea "não estou recebendo o código de"
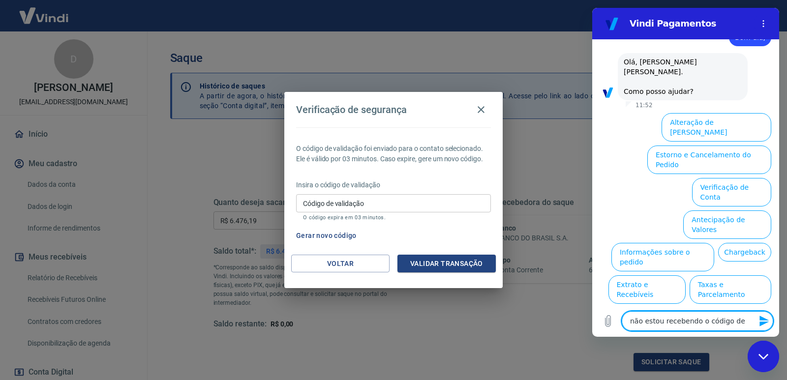
type textarea "x"
type textarea "não estou recebendo o código de v"
type textarea "x"
type textarea "não estou recebendo o código de va"
type textarea "x"
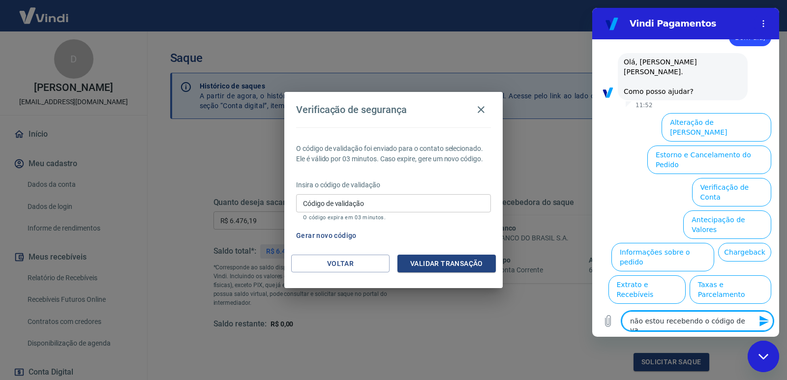
type textarea "não estou recebendo o código de val"
type textarea "x"
type textarea "não estou recebendo o código de vali"
type textarea "x"
type textarea "não estou recebendo o código de valid"
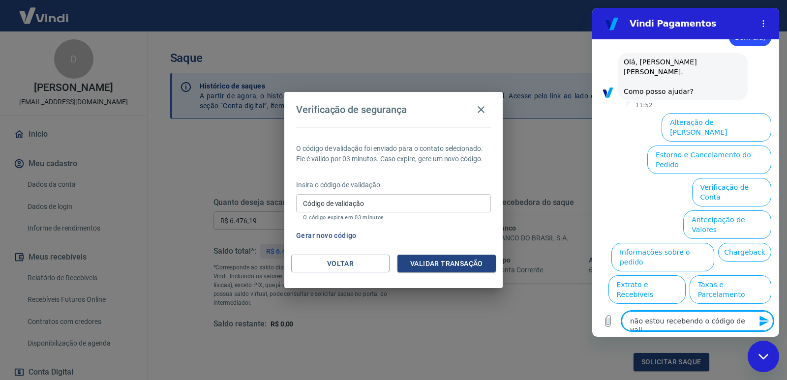
type textarea "x"
type textarea "não estou recebendo o código de valida"
type textarea "x"
type textarea "não estou recebendo o código de validaç"
type textarea "x"
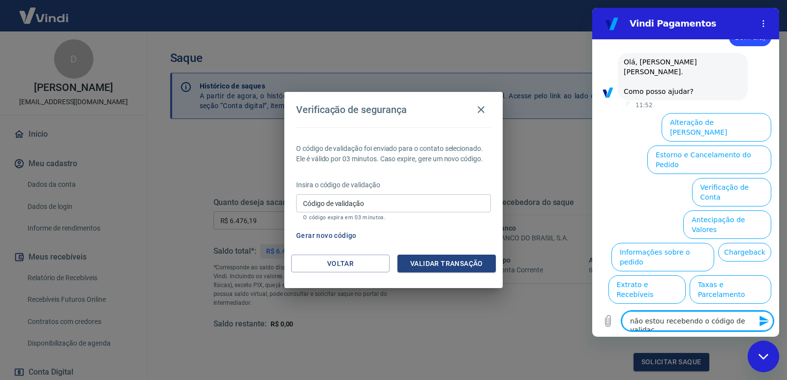
scroll to position [31, 0]
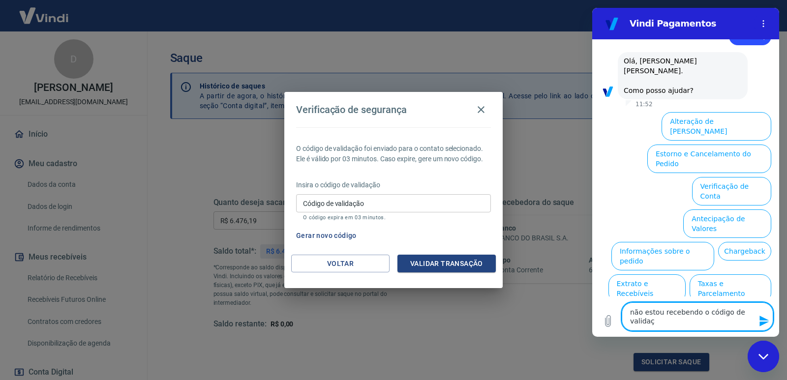
type textarea "não estou recebendo o código de validaçã"
type textarea "x"
type textarea "não estou recebendo o código de validação"
type textarea "x"
type textarea "não estou recebendo o código de validação"
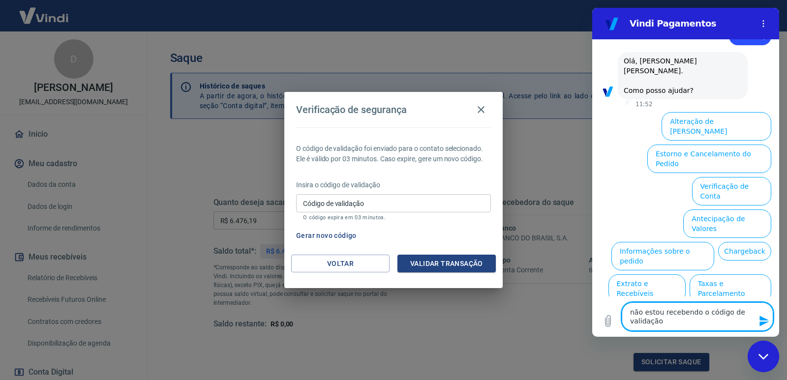
type textarea "x"
type textarea "não estou recebendo o código de validação n"
type textarea "x"
type textarea "não estou recebendo o código de validação ne"
type textarea "x"
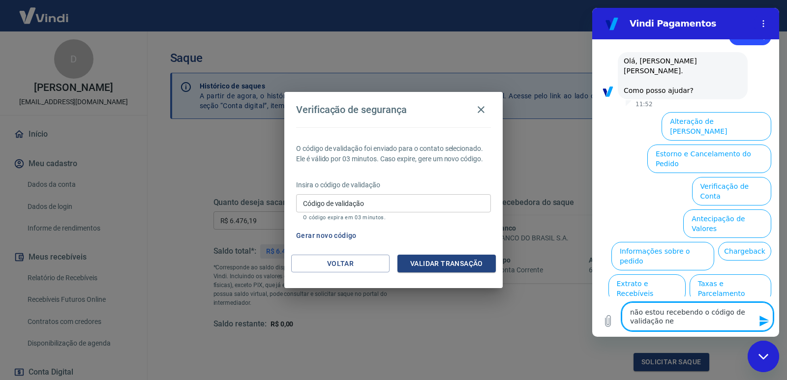
type textarea "não estou recebendo o código de validação ne"
type textarea "x"
type textarea "não estou recebendo o código de validação ne p"
type textarea "x"
type textarea "não estou recebendo o código de validação ne po"
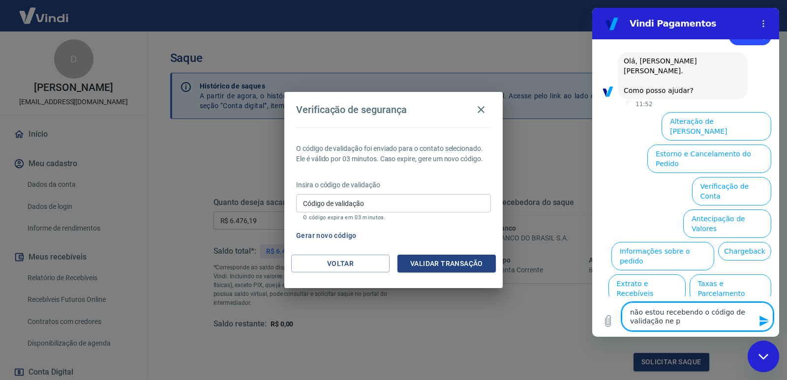
type textarea "x"
type textarea "não estou recebendo o código de validação ne por"
type textarea "x"
type textarea "não estou recebendo o código de validação ne por"
type textarea "x"
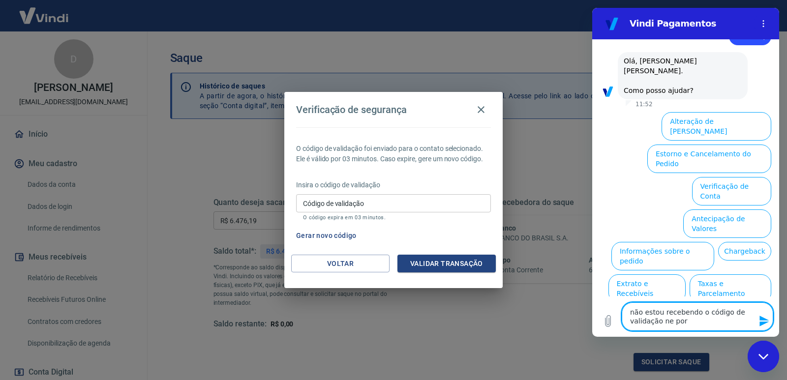
type textarea "não estou recebendo o código de validação ne por s"
type textarea "x"
type textarea "não estou recebendo o código de validação ne por sm"
type textarea "x"
type textarea "não estou recebendo o código de validação ne por sms"
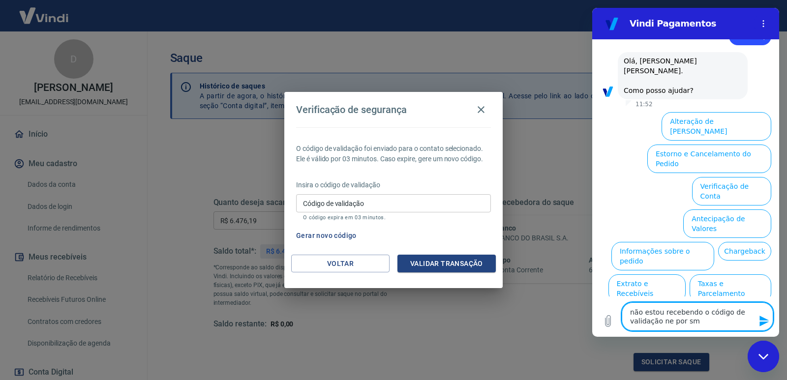
type textarea "x"
type textarea "não estou recebendo o código de validação ne por sms"
type textarea "x"
type textarea "não estou recebendo o código de validação ne por sms e"
type textarea "x"
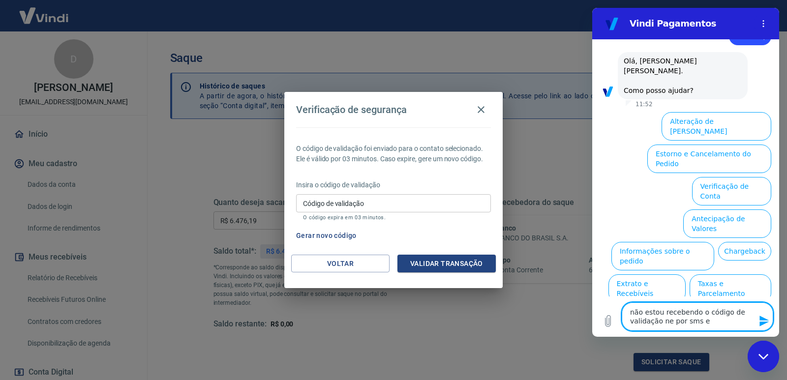
type textarea "não estou recebendo o código de validação ne por sms e"
type textarea "x"
type textarea "não estou recebendo o código de validação ne por sms e n"
type textarea "x"
type textarea "não estou recebendo o código de validação ne por sms e ne"
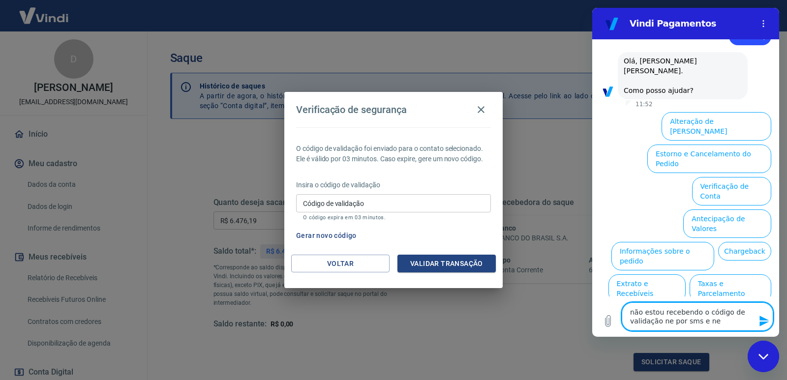
type textarea "x"
type textarea "não estou recebendo o código de validação ne por sms e nem"
type textarea "x"
type textarea "não estou recebendo o código de validação ne por sms e nem"
type textarea "x"
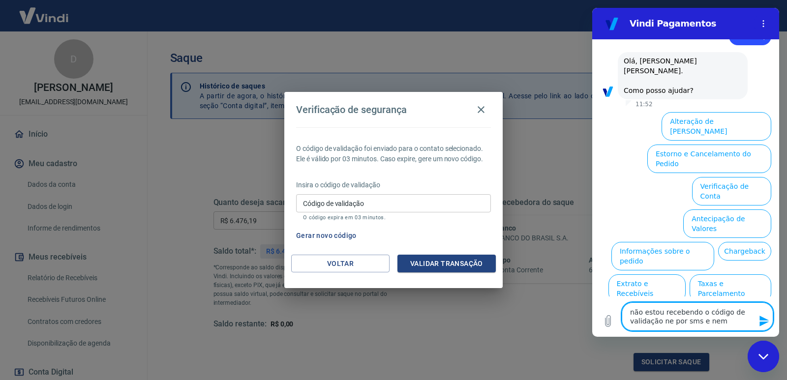
type textarea "não estou recebendo o código de validação ne por sms e nem p"
type textarea "x"
type textarea "não estou recebendo o código de validação ne por sms e nem po"
type textarea "x"
type textarea "não estou recebendo o código de validação ne por sms e nem por"
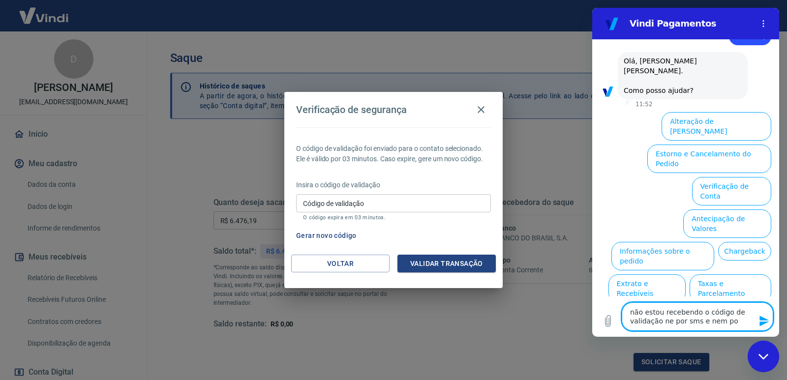
type textarea "x"
type textarea "não estou recebendo o código de validação ne por sms e nem por"
type textarea "x"
type textarea "não estou recebendo o código de validação ne por sms e nem por e"
type textarea "x"
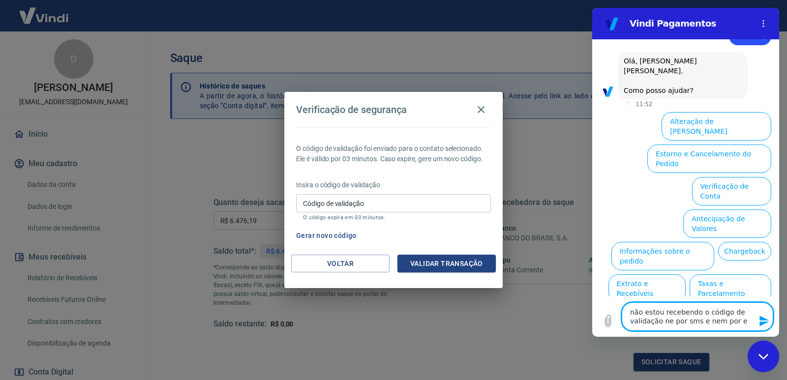
type textarea "não estou recebendo o código de validação ne por sms e nem por em"
type textarea "x"
type textarea "não estou recebendo o código de validação ne por sms e nem por ema"
type textarea "x"
type textarea "não estou recebendo o código de validação ne por sms e nem por emai"
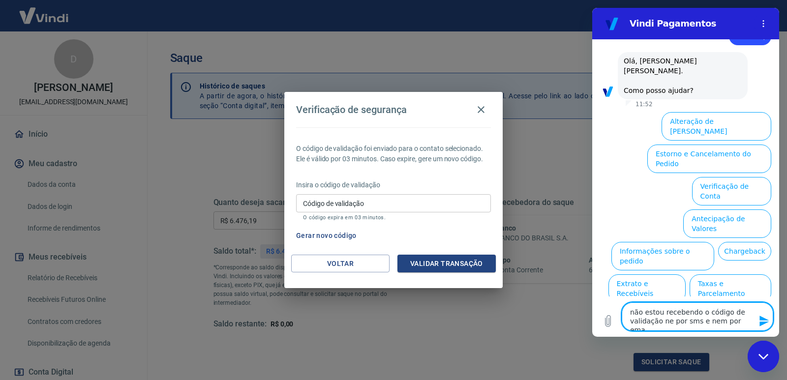
type textarea "x"
type textarea "não estou recebendo o código de validação ne por sms e nem por email"
type textarea "x"
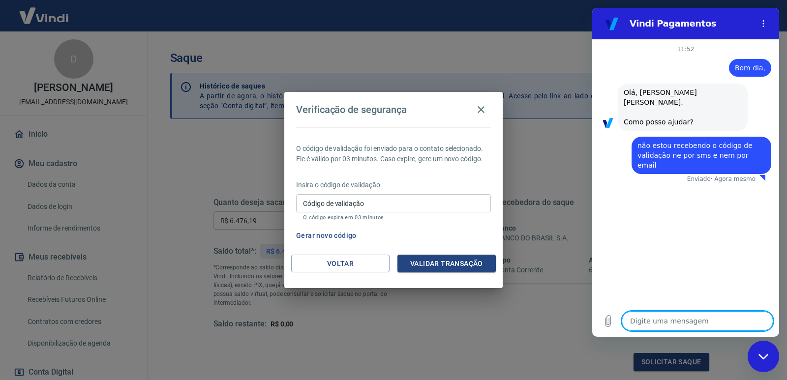
type textarea "x"
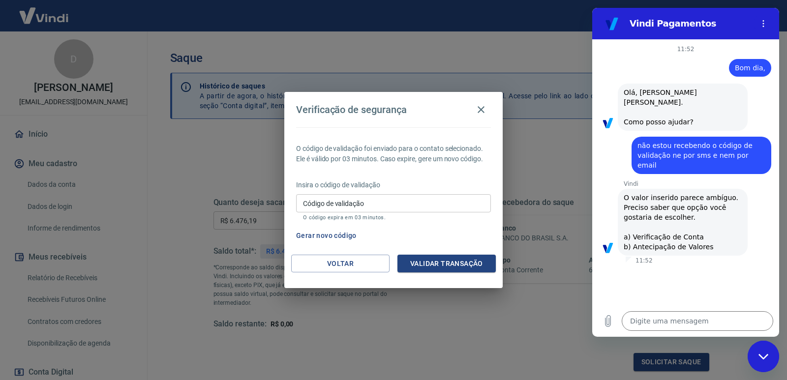
click at [342, 206] on input "Código de validação" at bounding box center [393, 203] width 195 height 18
click at [646, 320] on textarea at bounding box center [698, 321] width 152 height 20
click at [645, 321] on textarea at bounding box center [698, 321] width 152 height 20
type textarea "n"
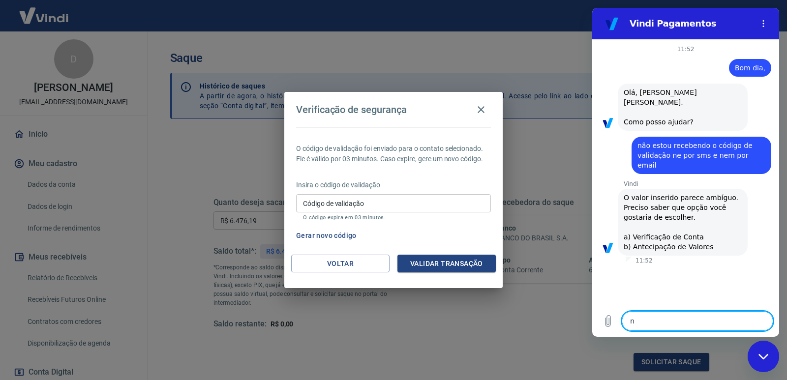
type textarea "x"
type textarea "nã"
type textarea "x"
type textarea "não"
type textarea "x"
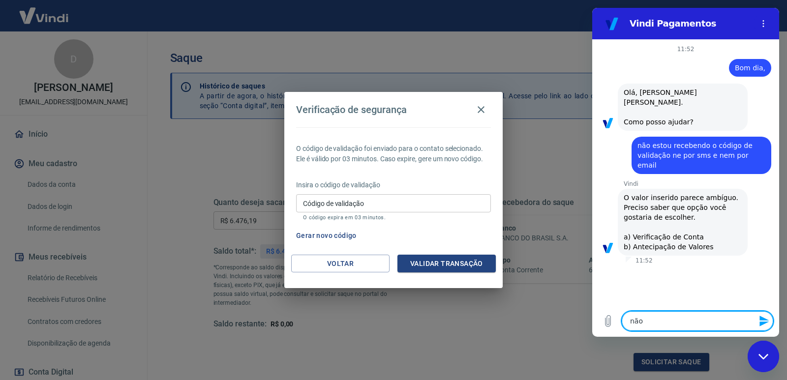
type textarea "não"
type textarea "x"
type textarea "não e"
type textarea "x"
type textarea "não es"
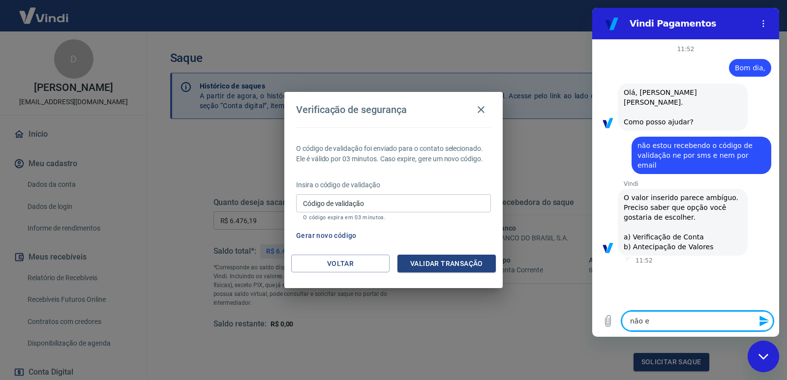
type textarea "x"
click at [672, 317] on textarea "não está chegnado código de validação, preciso de ajuda" at bounding box center [698, 317] width 152 height 29
drag, startPoint x: 674, startPoint y: 312, endPoint x: 674, endPoint y: 317, distance: 4.9
click at [674, 311] on textarea "não está chegnado código de validação, preciso de ajuda" at bounding box center [698, 317] width 152 height 29
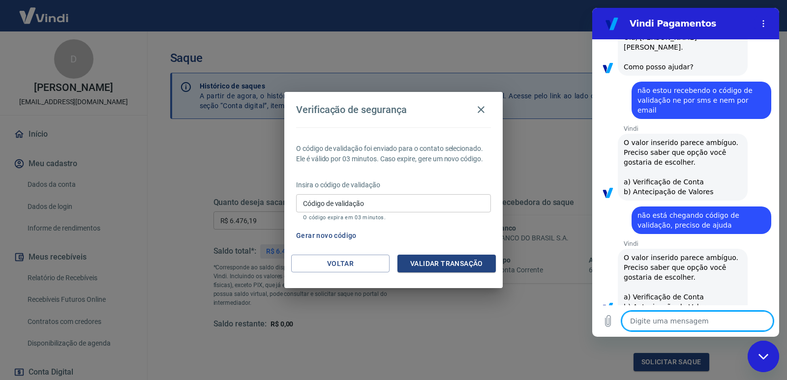
scroll to position [57, 0]
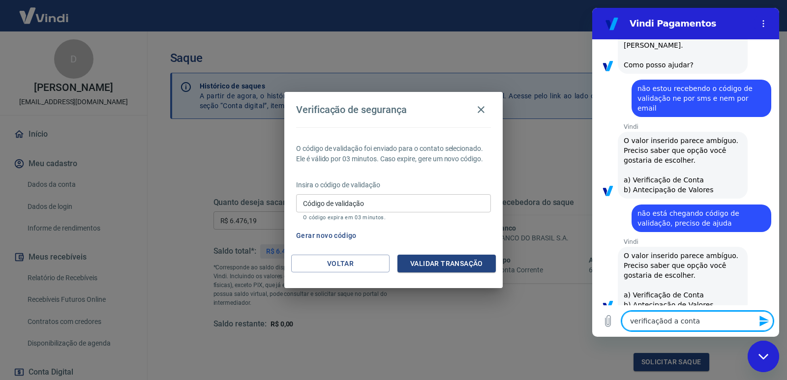
click at [664, 324] on textarea "verificaçãod a conta" at bounding box center [698, 321] width 152 height 20
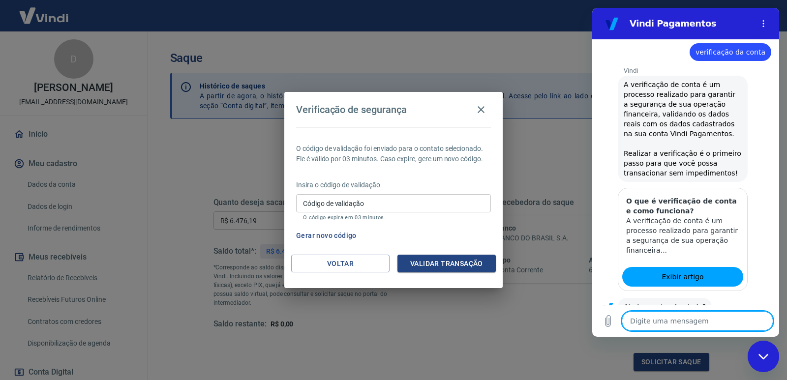
scroll to position [358, 0]
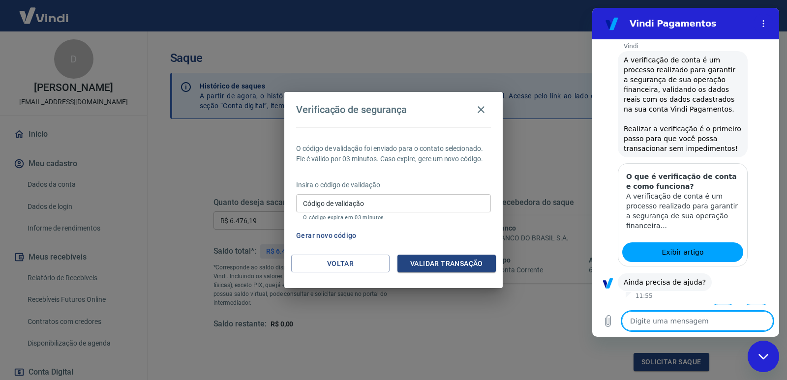
click at [712, 304] on button "Sim" at bounding box center [723, 313] width 29 height 19
click at [660, 322] on textarea at bounding box center [698, 321] width 152 height 20
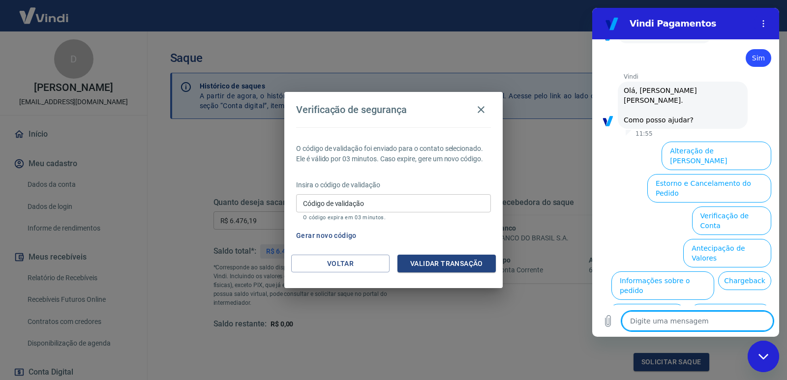
scroll to position [615, 0]
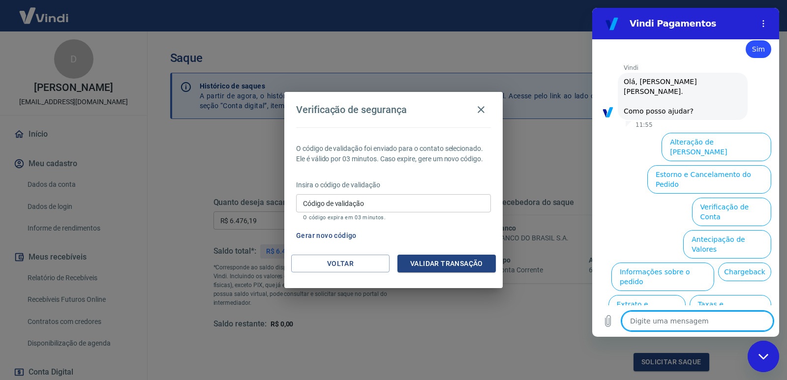
click at [634, 319] on textarea at bounding box center [698, 321] width 152 height 20
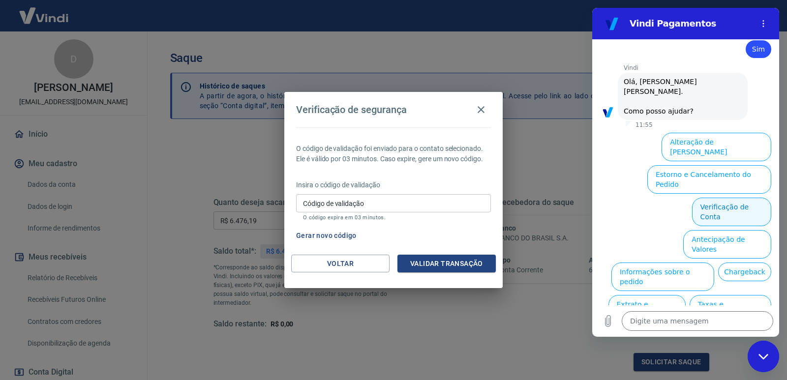
click at [719, 198] on button "Verificação de Conta" at bounding box center [731, 212] width 79 height 29
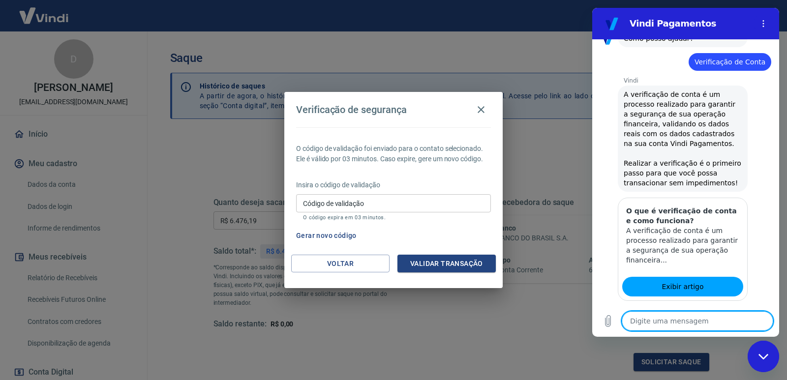
scroll to position [712, 0]
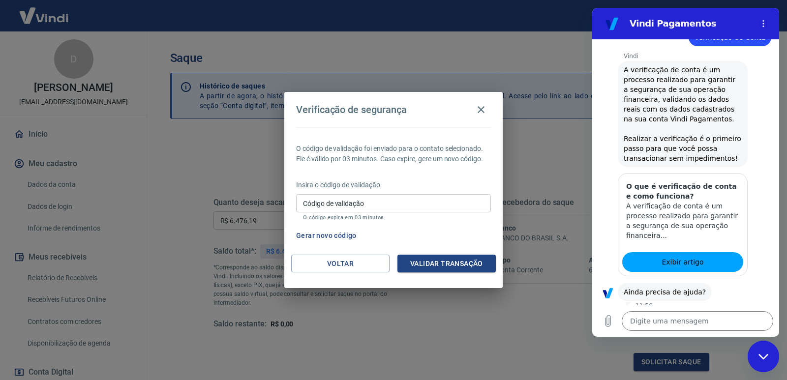
click at [720, 314] on button "Sim" at bounding box center [723, 323] width 29 height 19
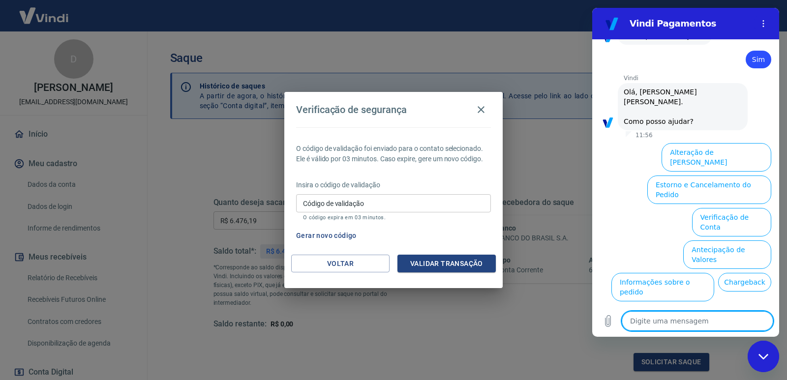
scroll to position [969, 0]
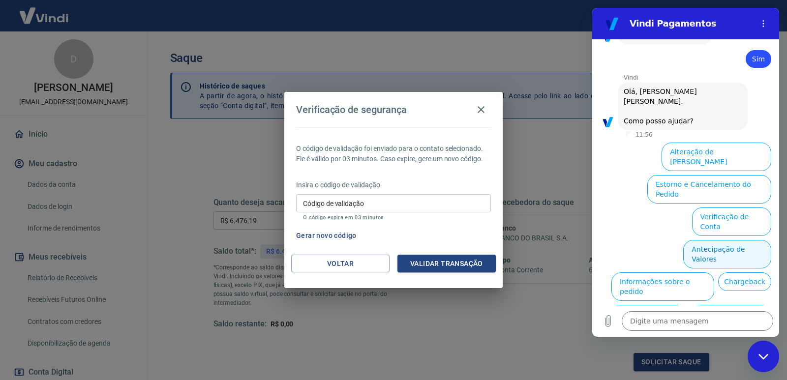
click at [711, 240] on button "Antecipação de Valores" at bounding box center [727, 254] width 88 height 29
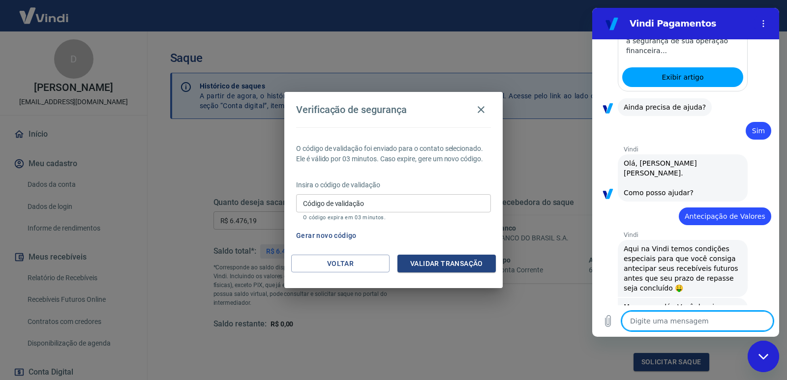
scroll to position [945, 0]
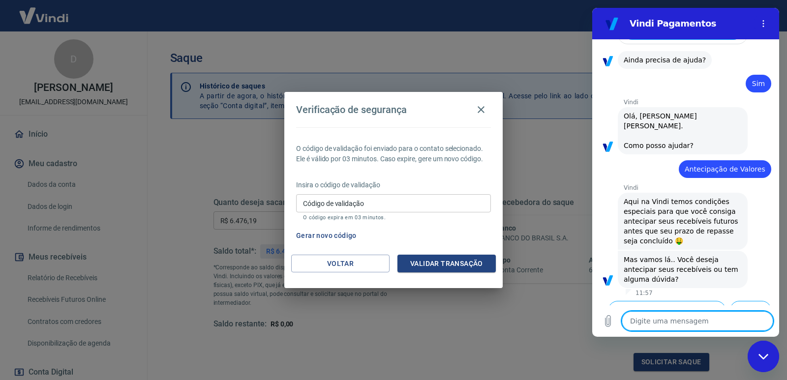
click at [660, 320] on textarea at bounding box center [698, 321] width 152 height 20
click at [658, 321] on textarea at bounding box center [698, 321] width 152 height 20
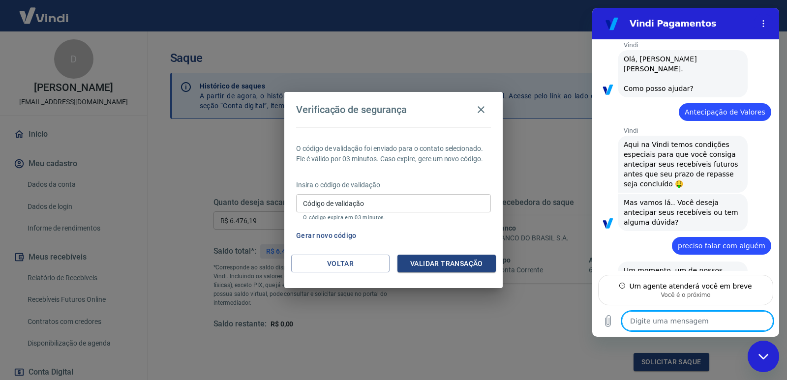
scroll to position [992, 0]
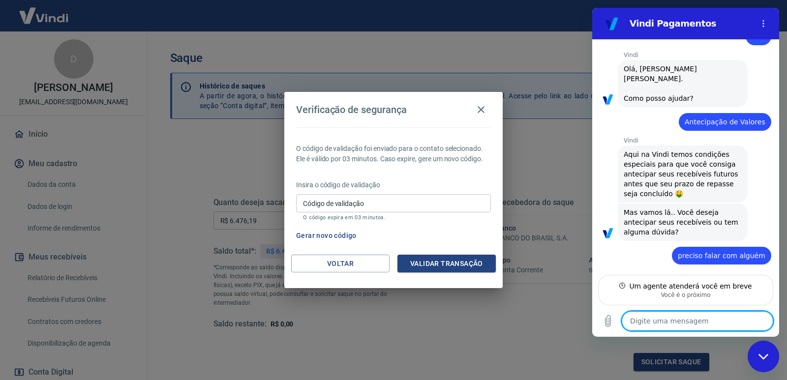
click at [665, 320] on textarea at bounding box center [698, 321] width 152 height 20
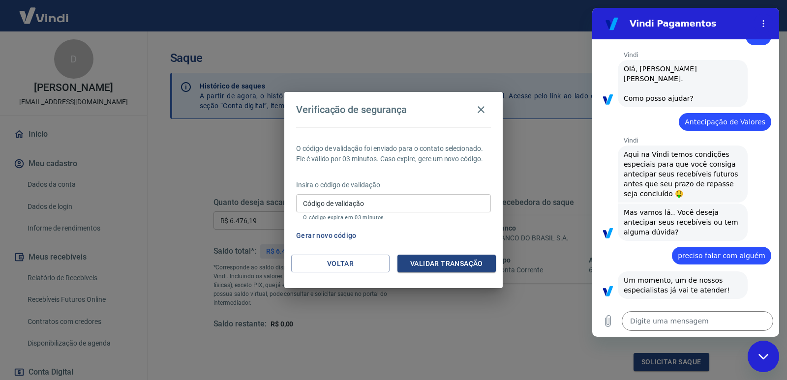
scroll to position [1039, 0]
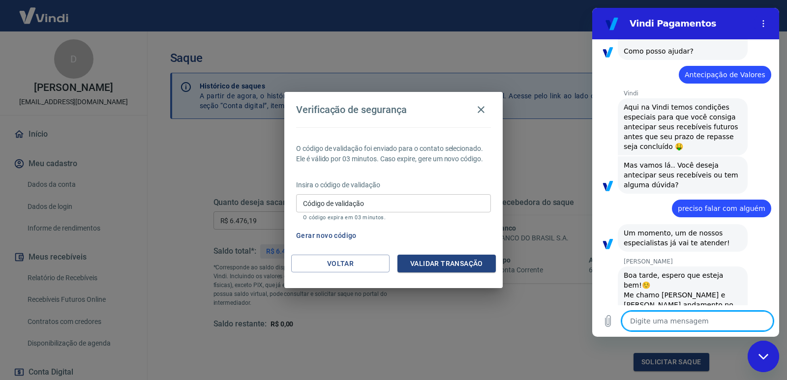
click at [653, 319] on textarea at bounding box center [698, 321] width 152 height 20
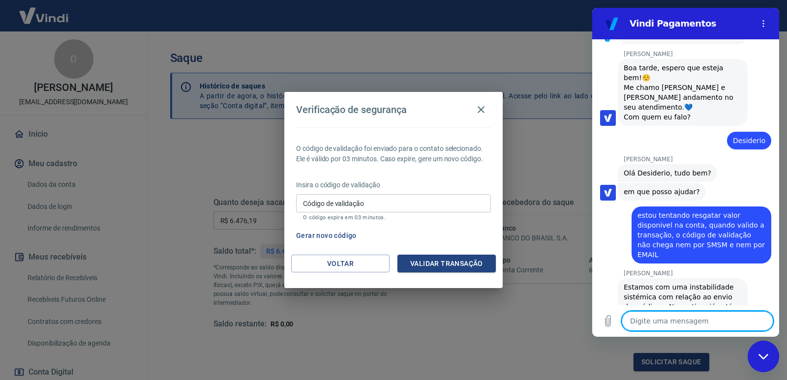
scroll to position [1249, 0]
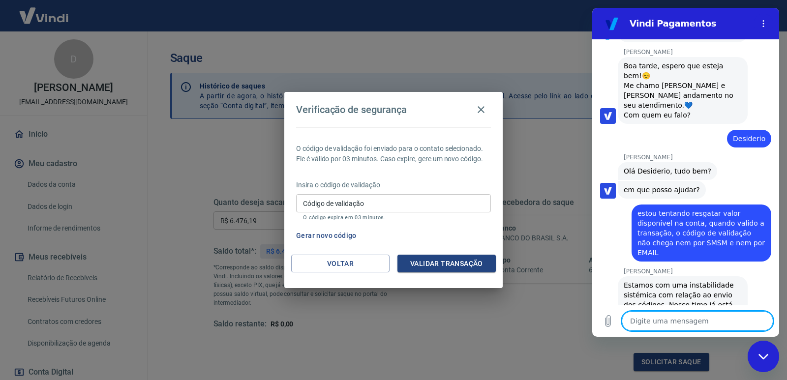
click at [654, 322] on textarea at bounding box center [698, 321] width 152 height 20
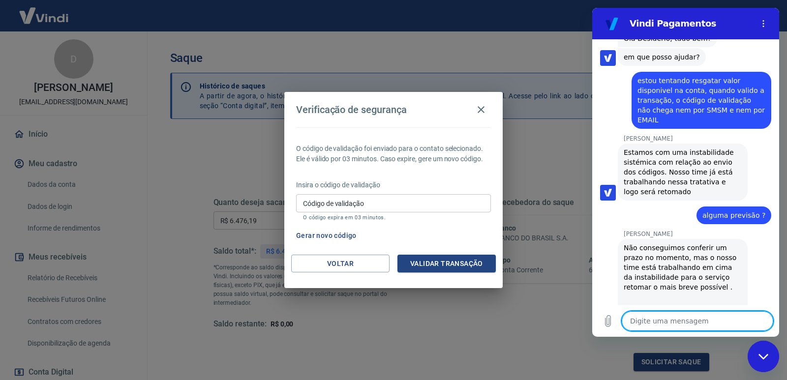
scroll to position [1384, 0]
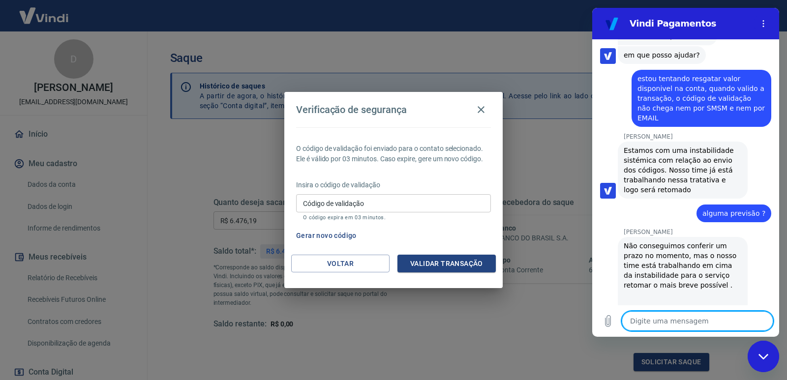
click at [663, 320] on textarea at bounding box center [698, 321] width 152 height 20
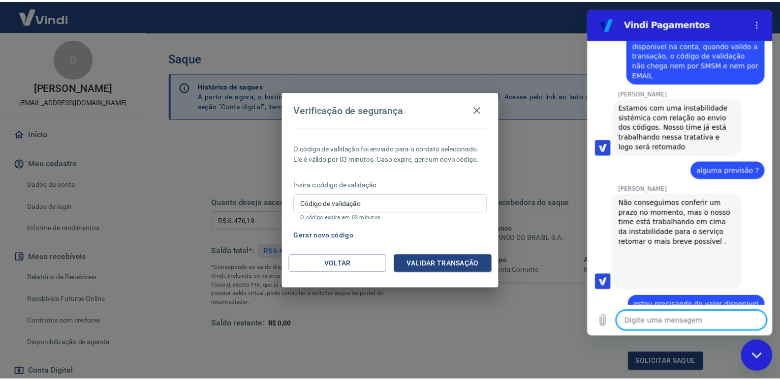
scroll to position [1426, 0]
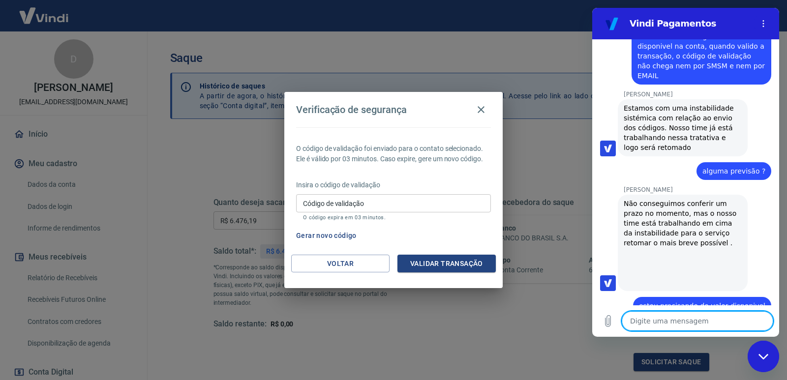
click at [669, 321] on textarea at bounding box center [698, 321] width 152 height 20
click at [483, 106] on icon "button" at bounding box center [481, 110] width 12 height 12
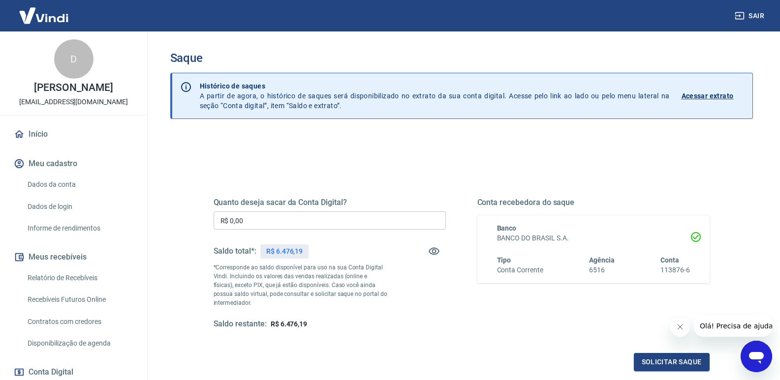
click at [757, 355] on icon "Abrir janela de mensagens" at bounding box center [756, 358] width 15 height 12
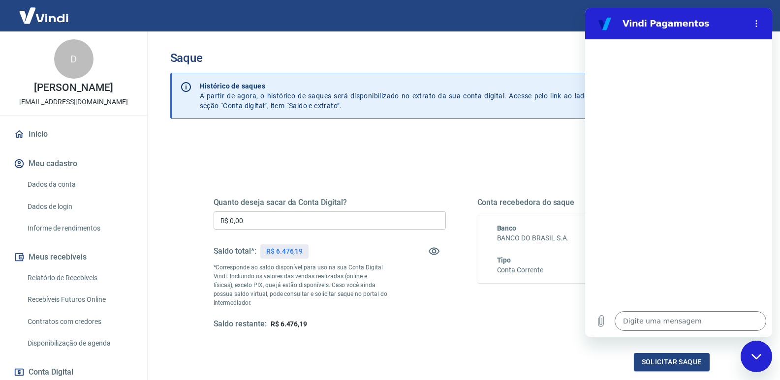
click at [752, 356] on icon "Fechar janela de mensagens" at bounding box center [756, 356] width 10 height 5
type textarea "x"
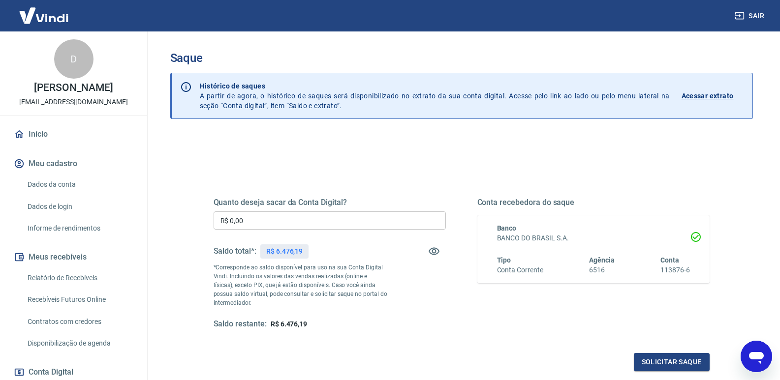
click at [496, 332] on div "Quanto deseja sacar da Conta Digital? R$ 0,00 ​ Saldo total*: R$ 6.476,19 *Corr…" at bounding box center [462, 272] width 496 height 197
